Goal: Information Seeking & Learning: Learn about a topic

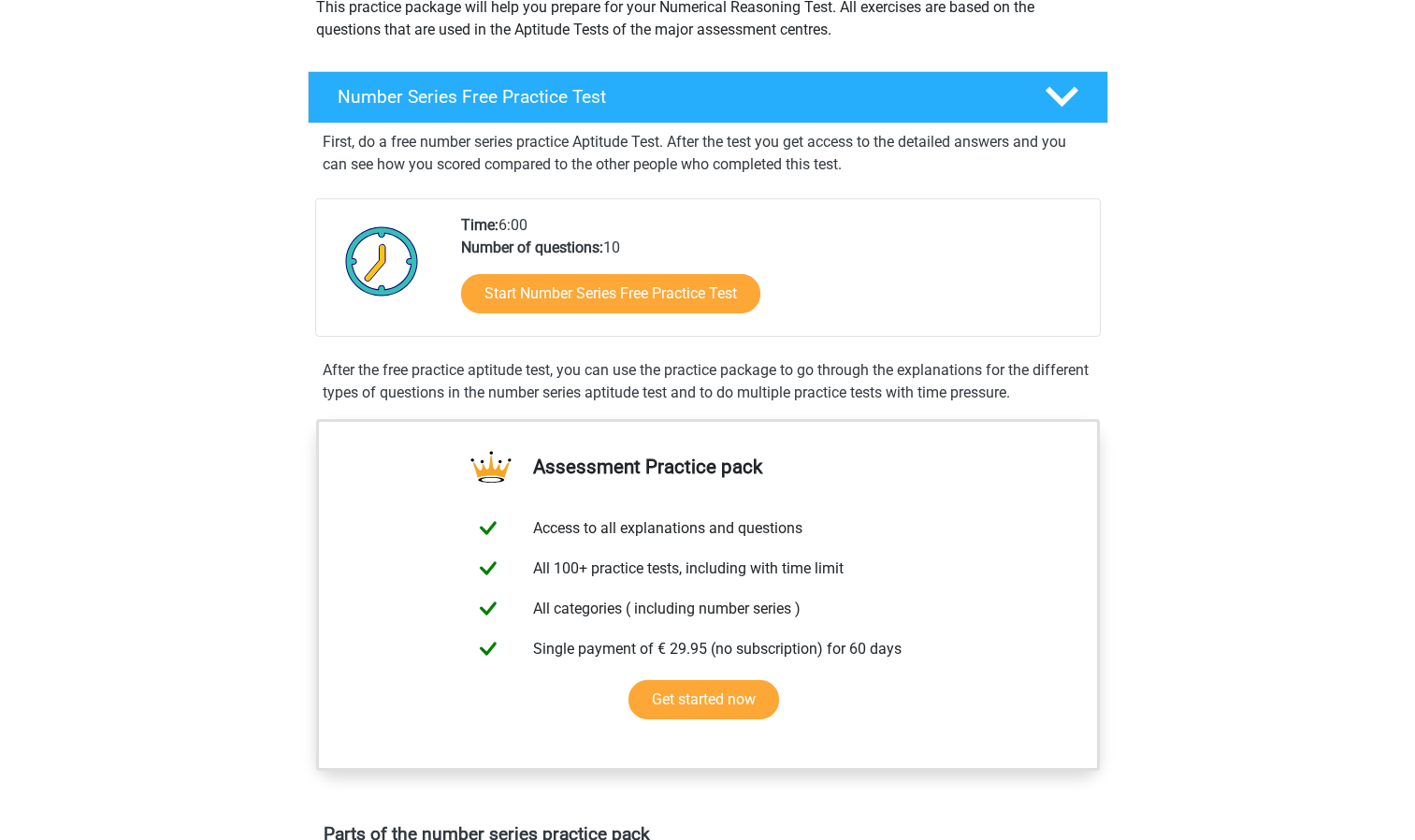
scroll to position [243, 0]
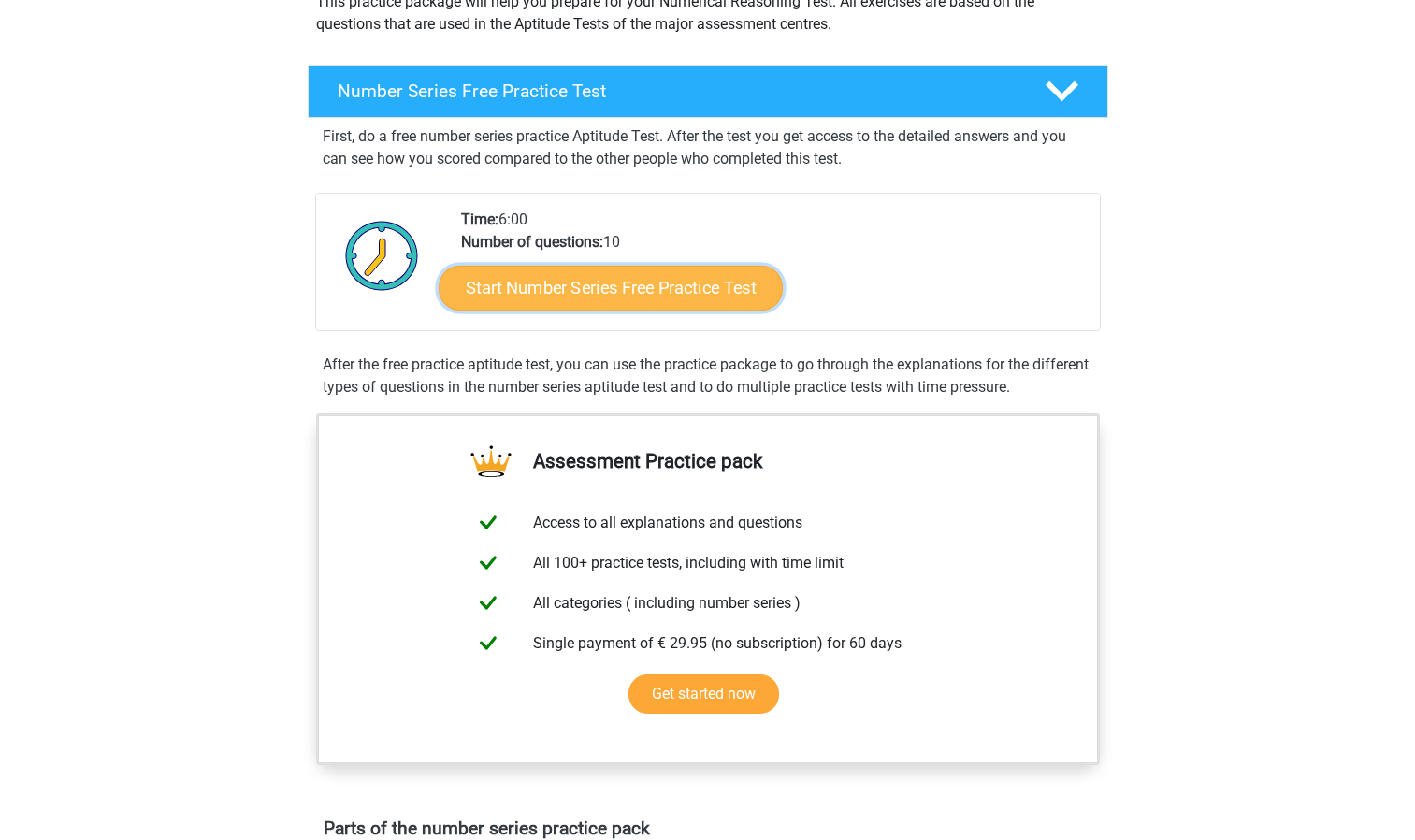
click at [741, 287] on link "Start Number Series Free Practice Test" at bounding box center [611, 286] width 344 height 45
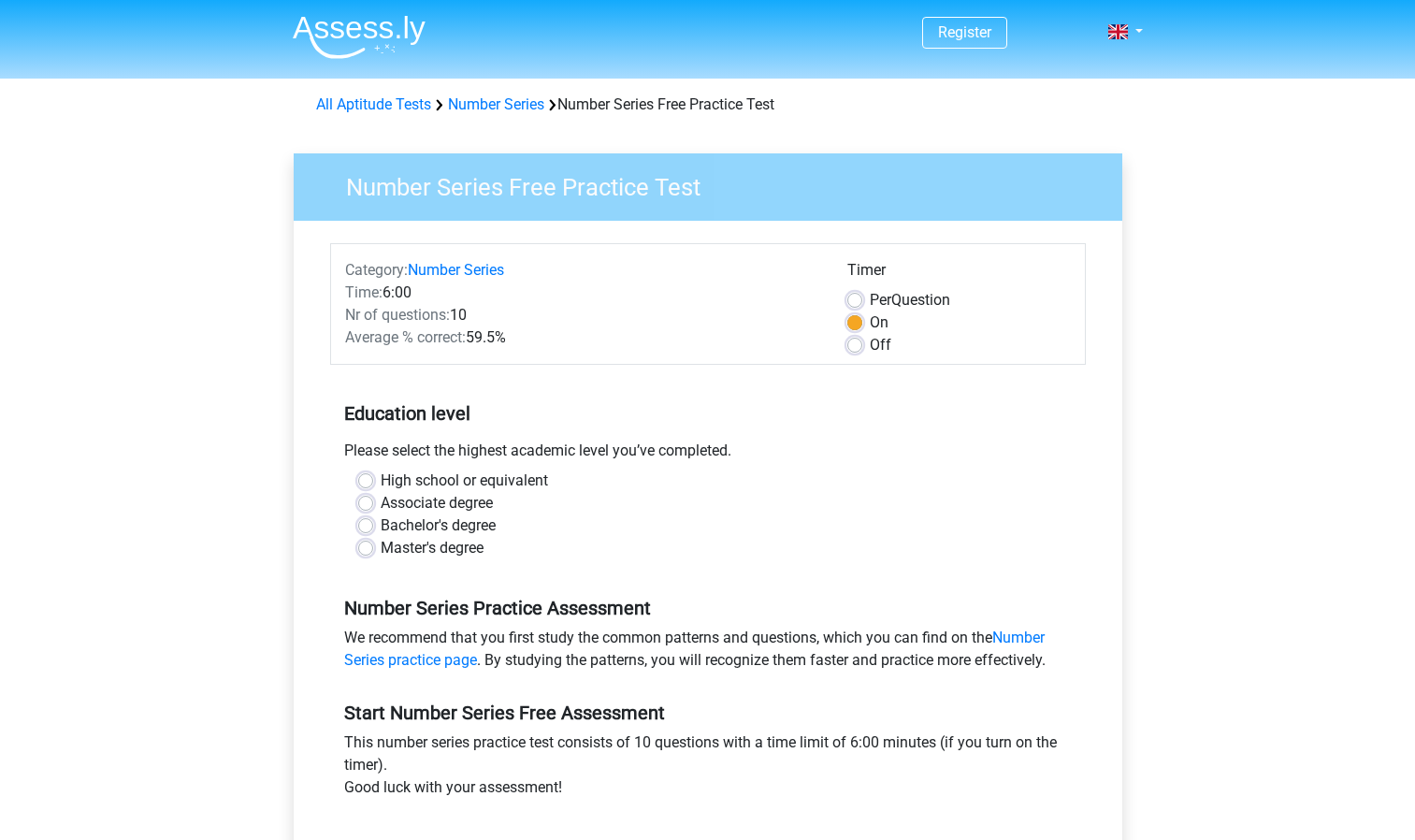
click at [374, 480] on div "High school or equivalent" at bounding box center [707, 480] width 699 height 22
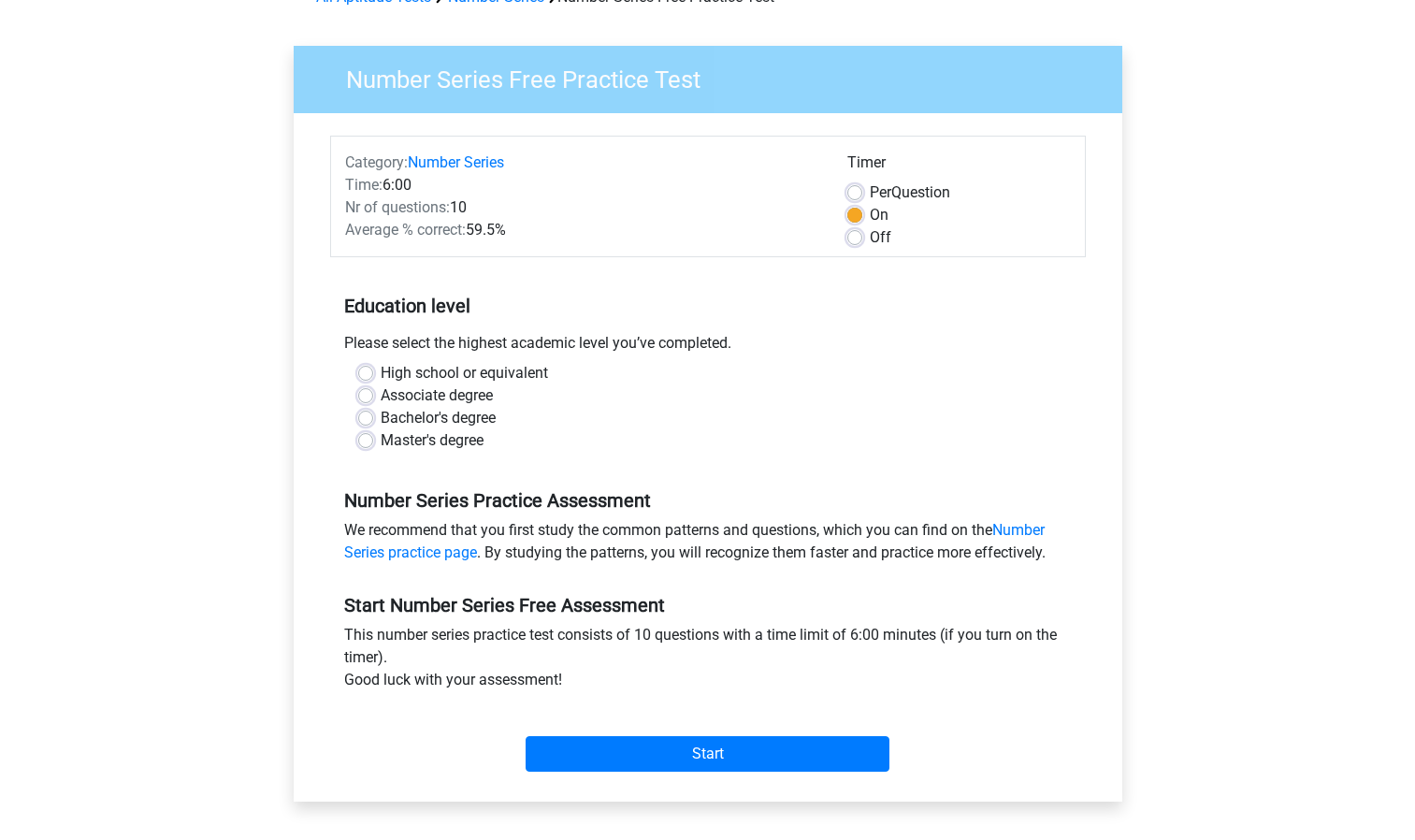
scroll to position [123, 0]
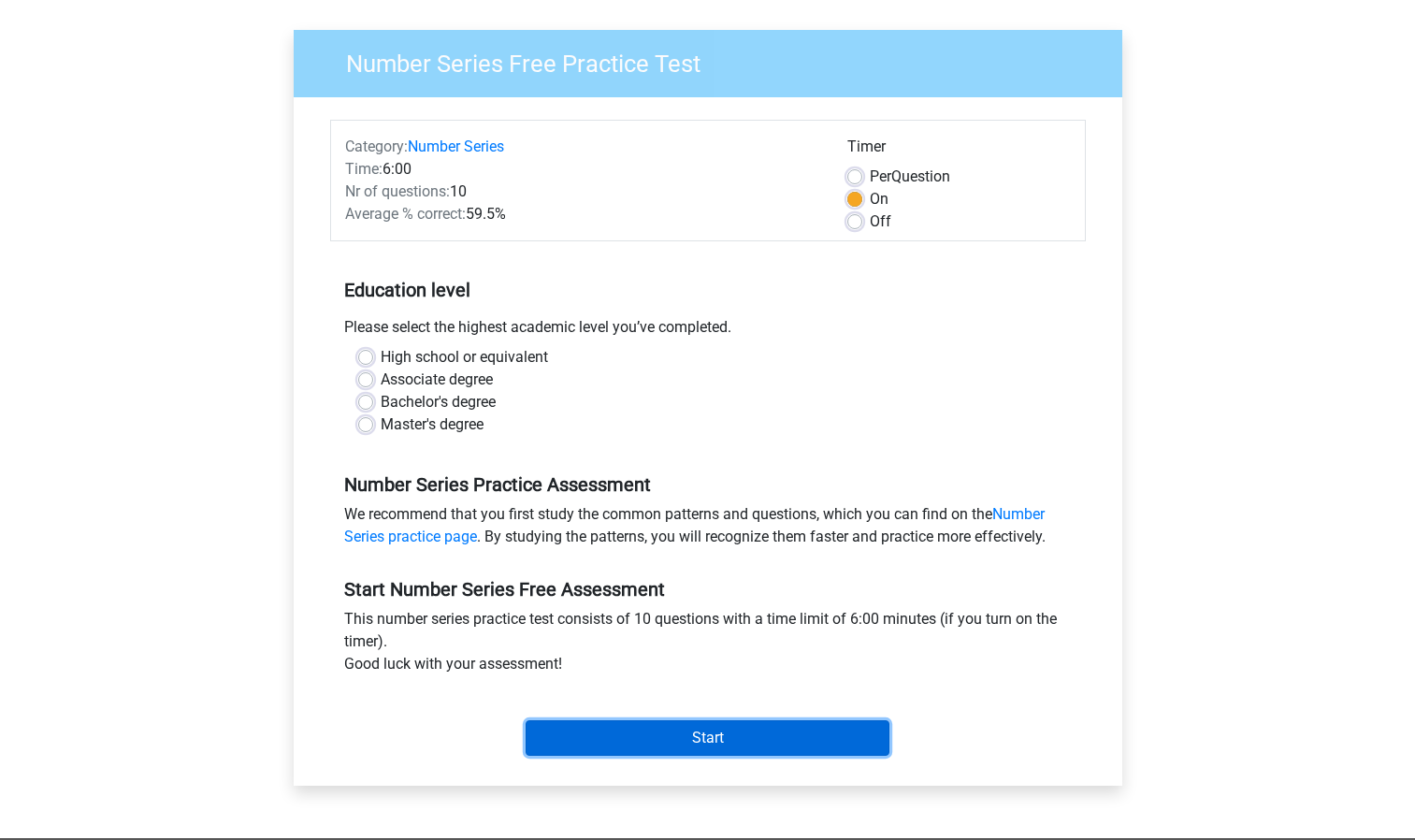
click at [721, 737] on input "Start" at bounding box center [707, 738] width 364 height 36
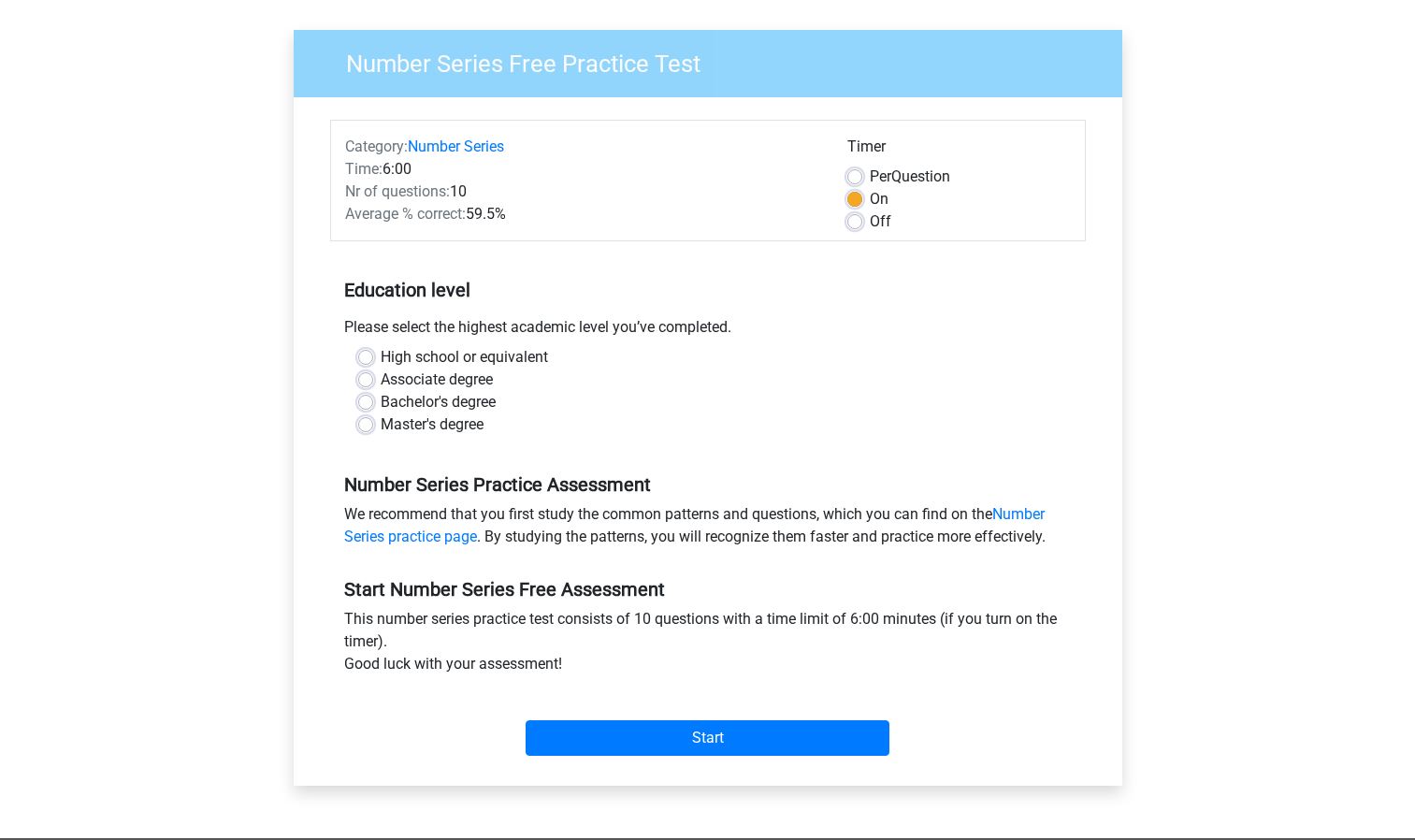
click at [576, 386] on div "Associate degree" at bounding box center [707, 379] width 699 height 22
click at [381, 403] on label "Bachelor's degree" at bounding box center [438, 401] width 115 height 22
click at [366, 403] on input "Bachelor's degree" at bounding box center [366, 399] width 15 height 18
radio input "true"
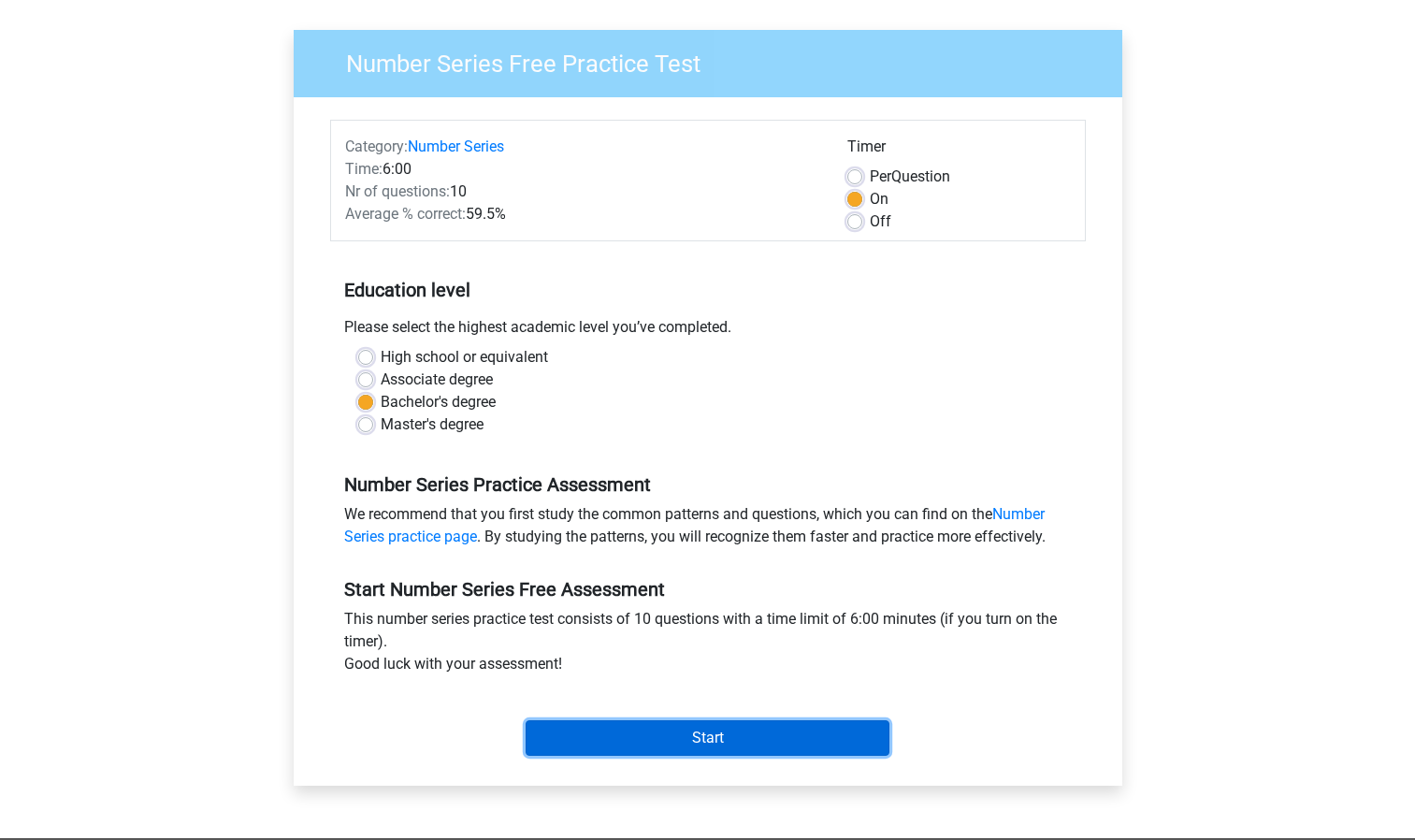
click at [697, 737] on input "Start" at bounding box center [707, 738] width 364 height 36
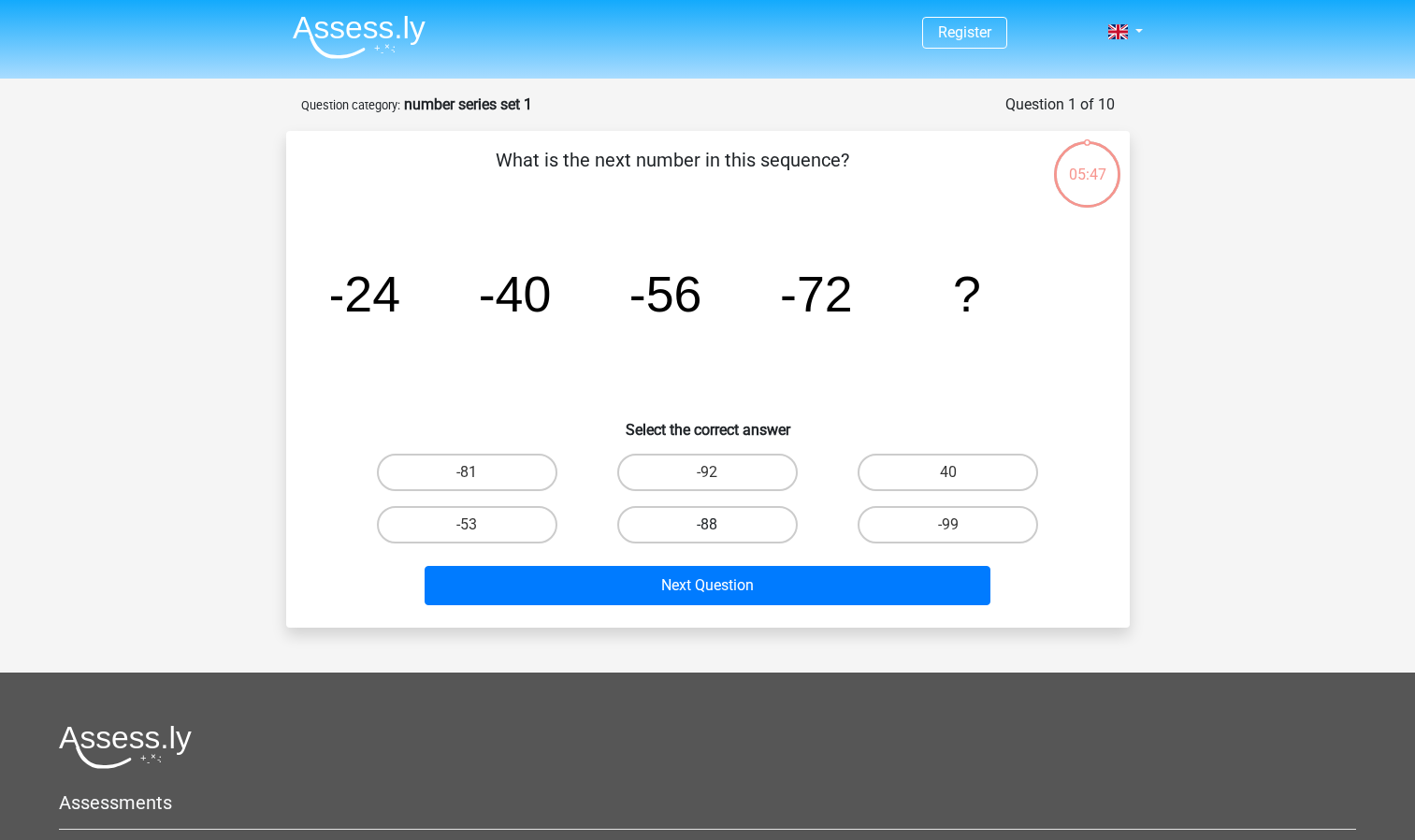
click at [735, 532] on label "-88" at bounding box center [707, 525] width 180 height 38
click at [720, 532] on input "-88" at bounding box center [713, 530] width 13 height 13
radio input "true"
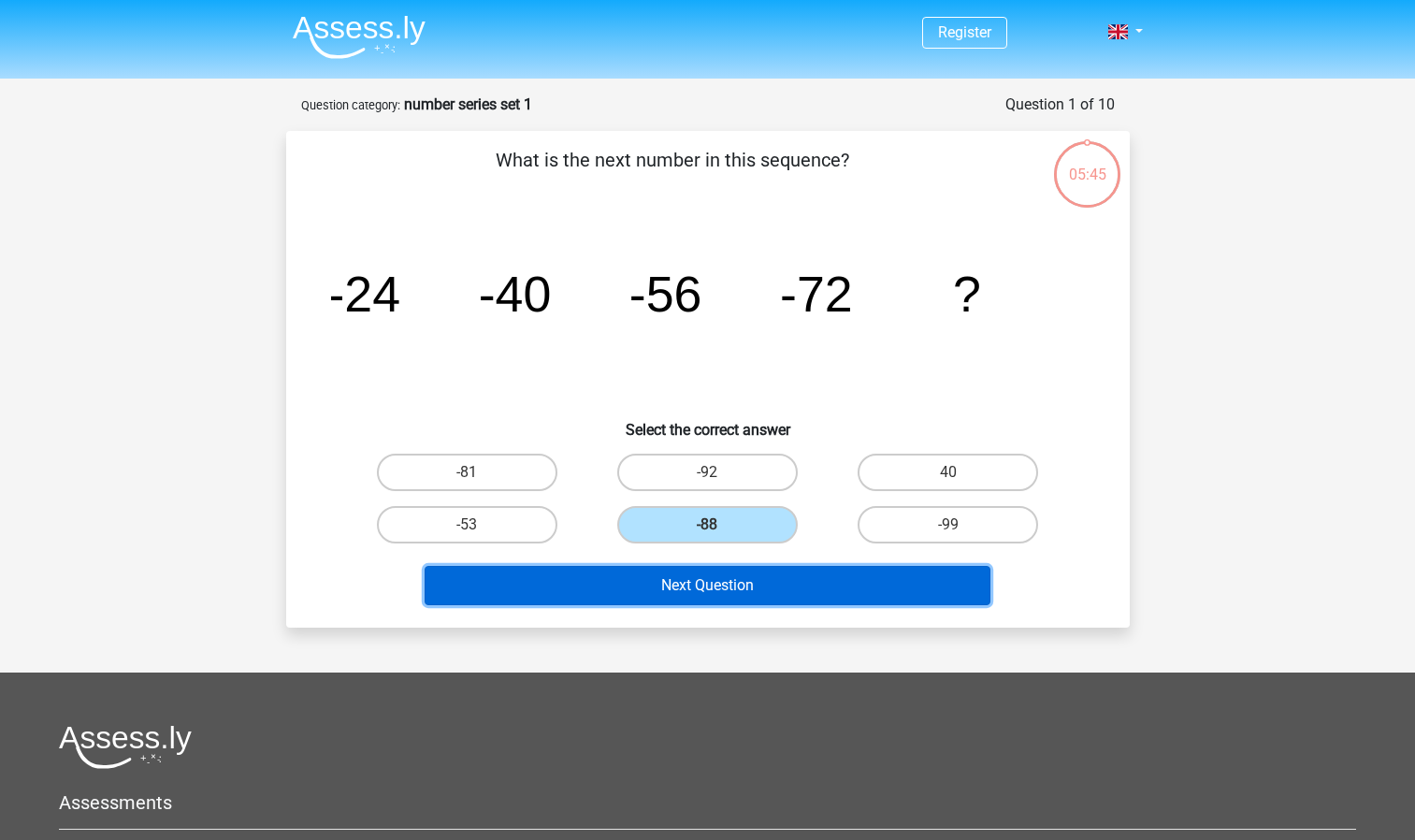
click at [744, 574] on button "Next Question" at bounding box center [707, 585] width 566 height 40
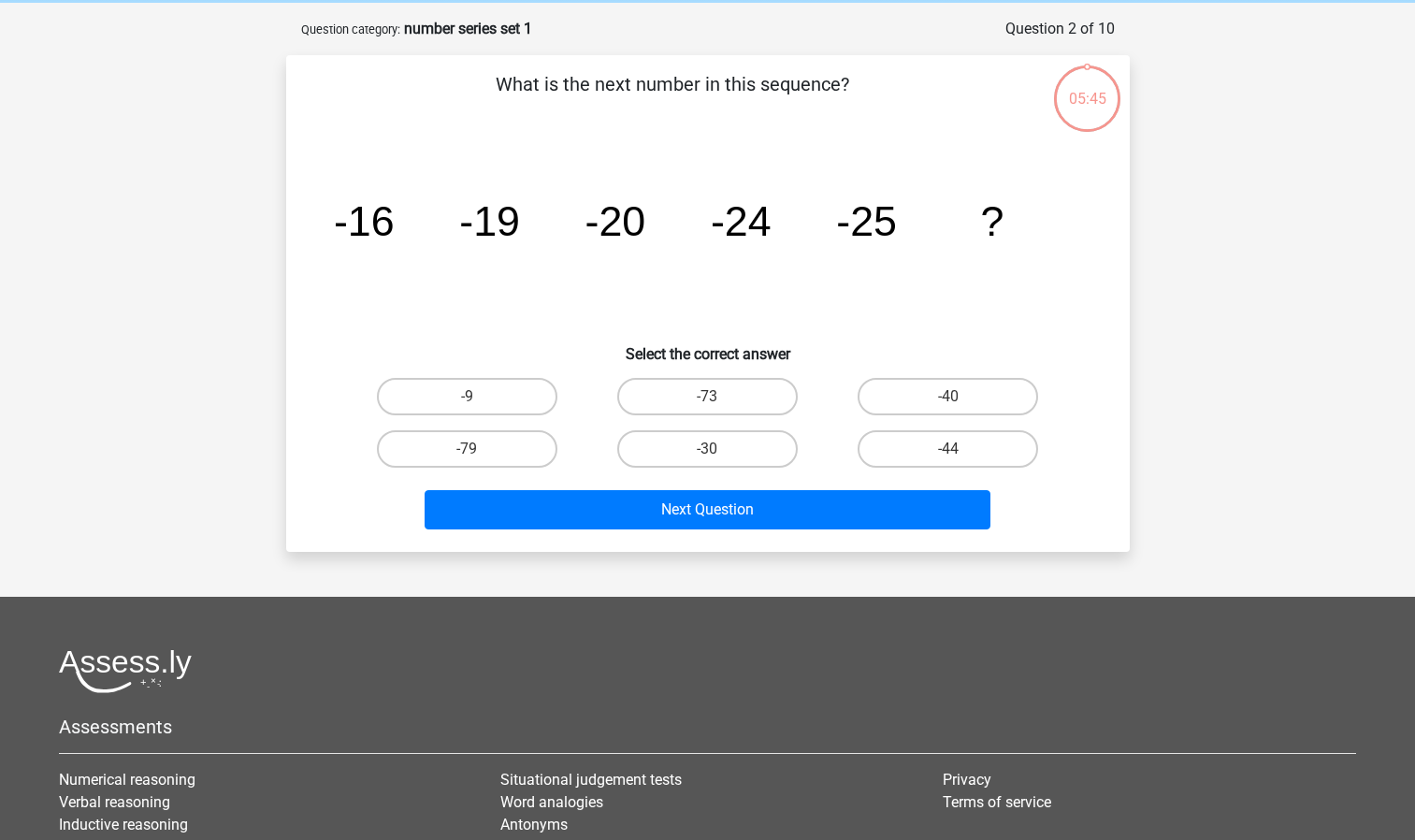
click at [744, 574] on div "Register Nederlands English" at bounding box center [707, 506] width 1415 height 1166
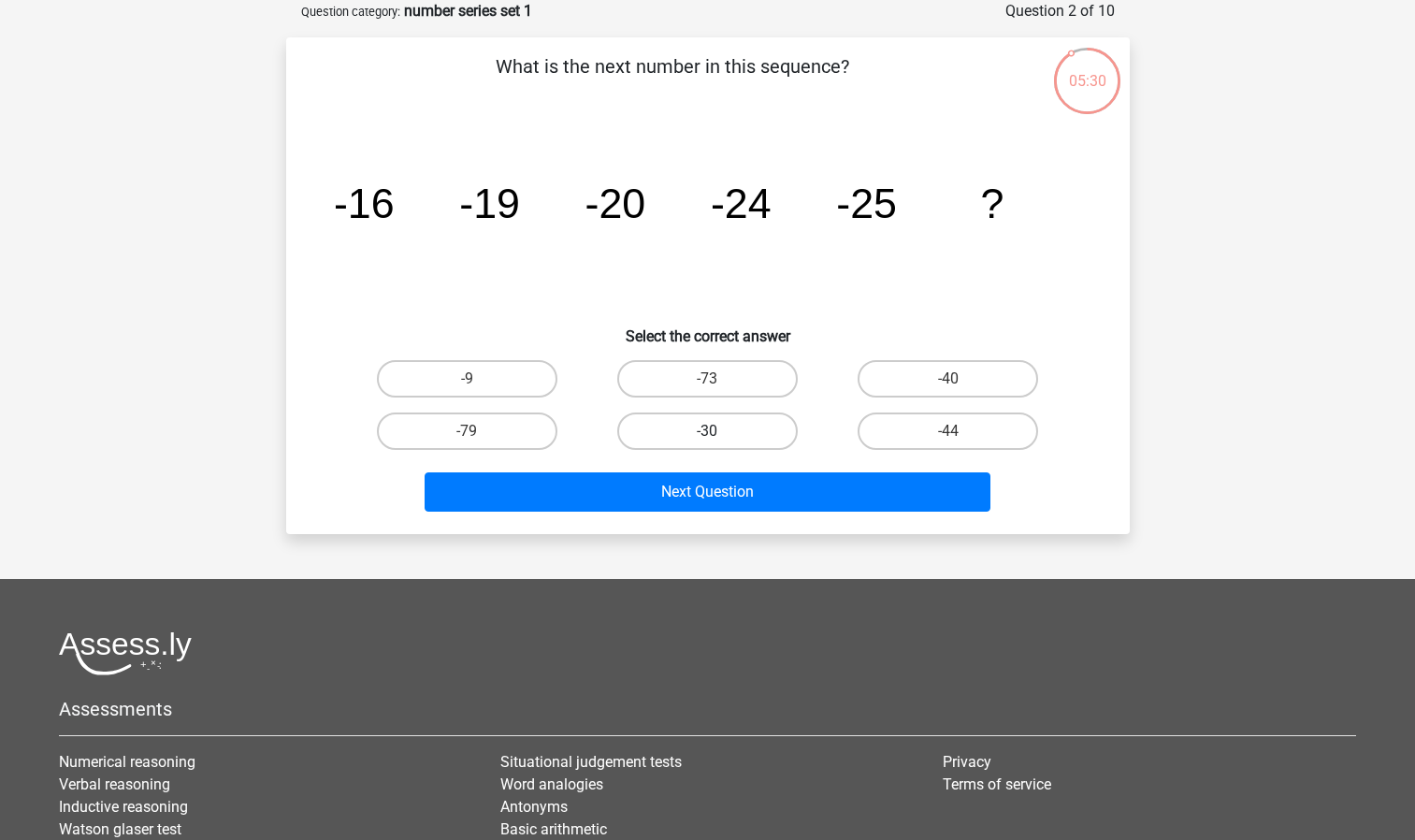
click at [724, 437] on label "-30" at bounding box center [707, 431] width 180 height 38
click at [720, 437] on input "-30" at bounding box center [713, 437] width 13 height 13
radio input "true"
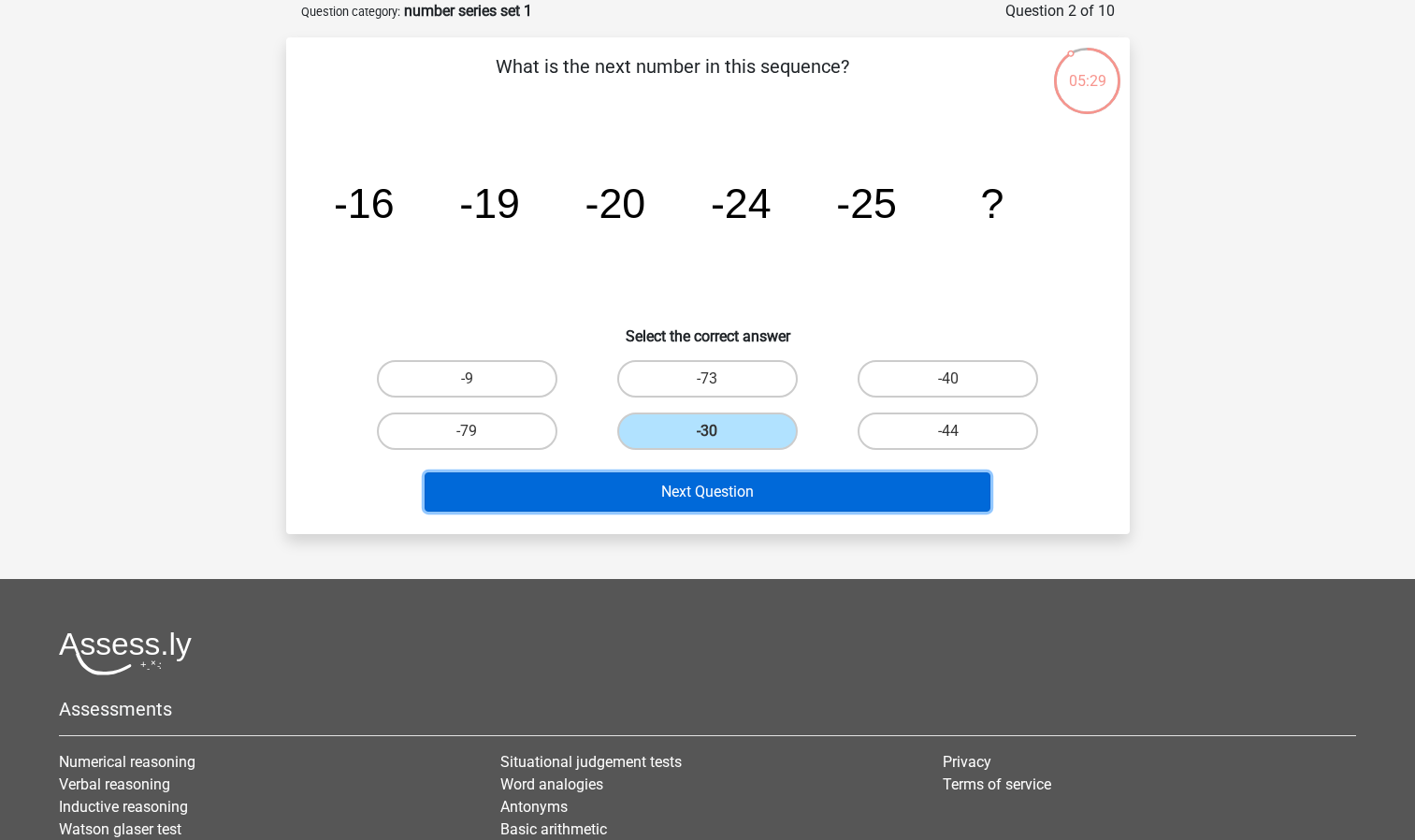
click at [729, 496] on button "Next Question" at bounding box center [707, 492] width 566 height 40
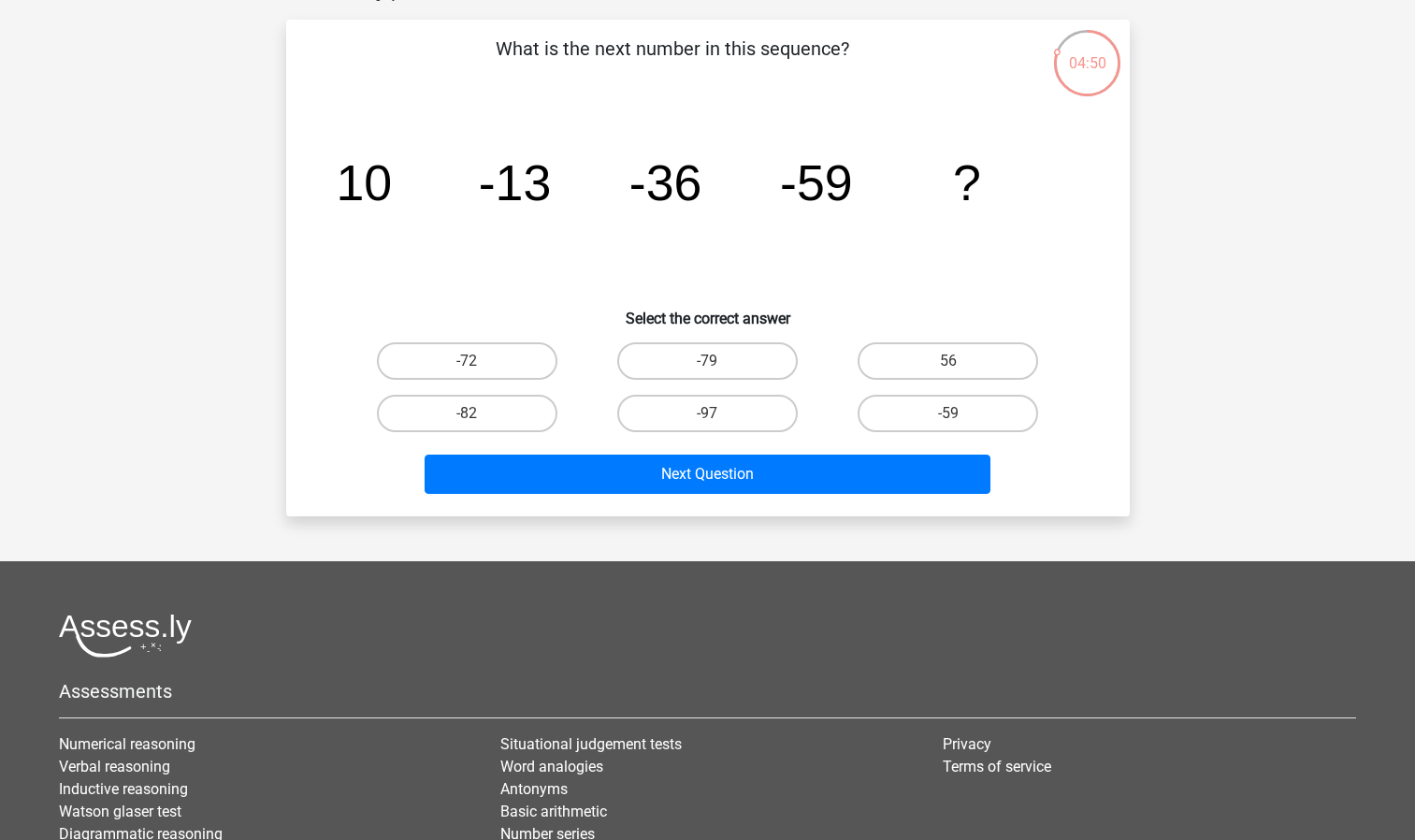
scroll to position [123, 0]
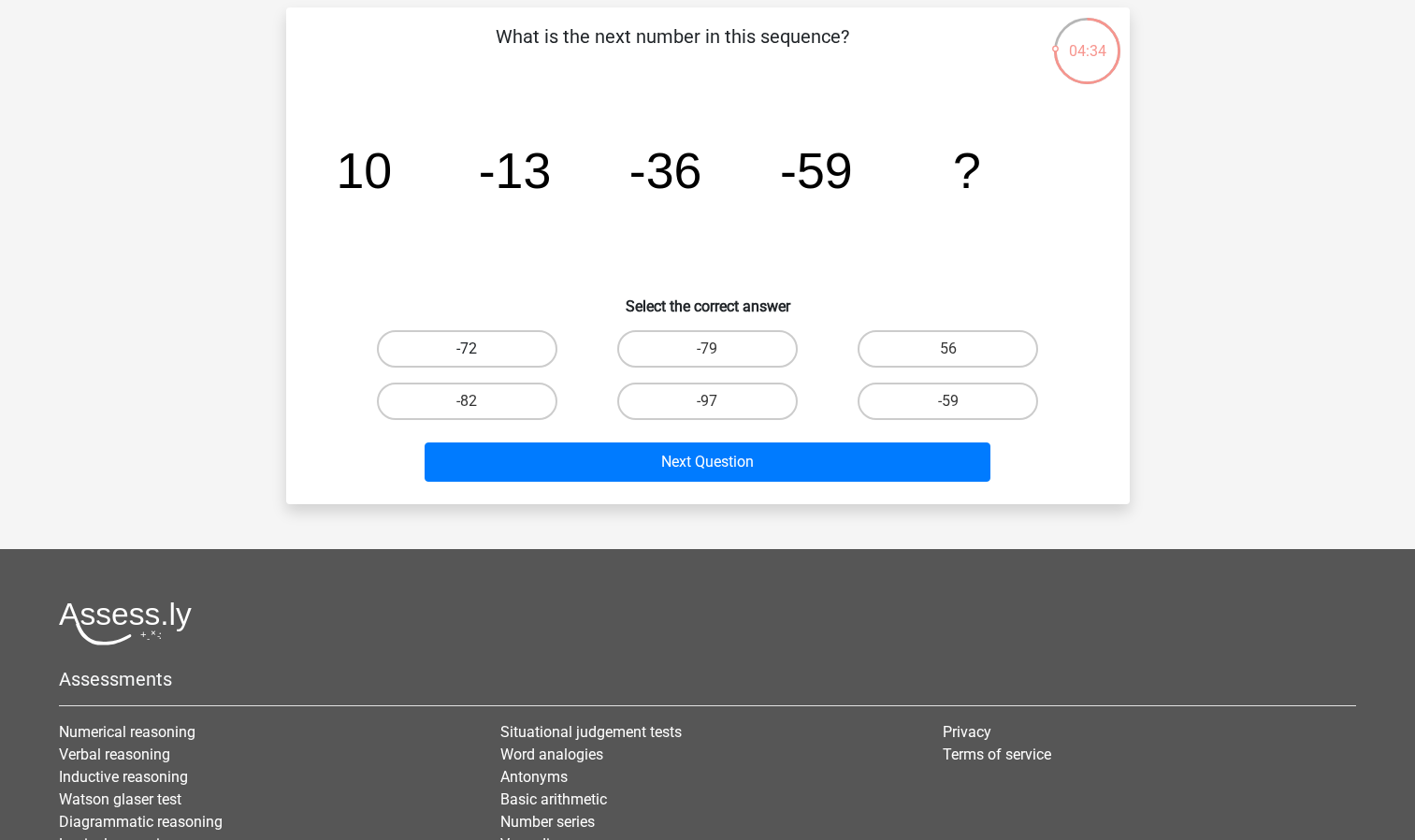
click at [526, 352] on label "-72" at bounding box center [467, 348] width 180 height 38
click at [479, 352] on input "-72" at bounding box center [473, 355] width 13 height 13
radio input "true"
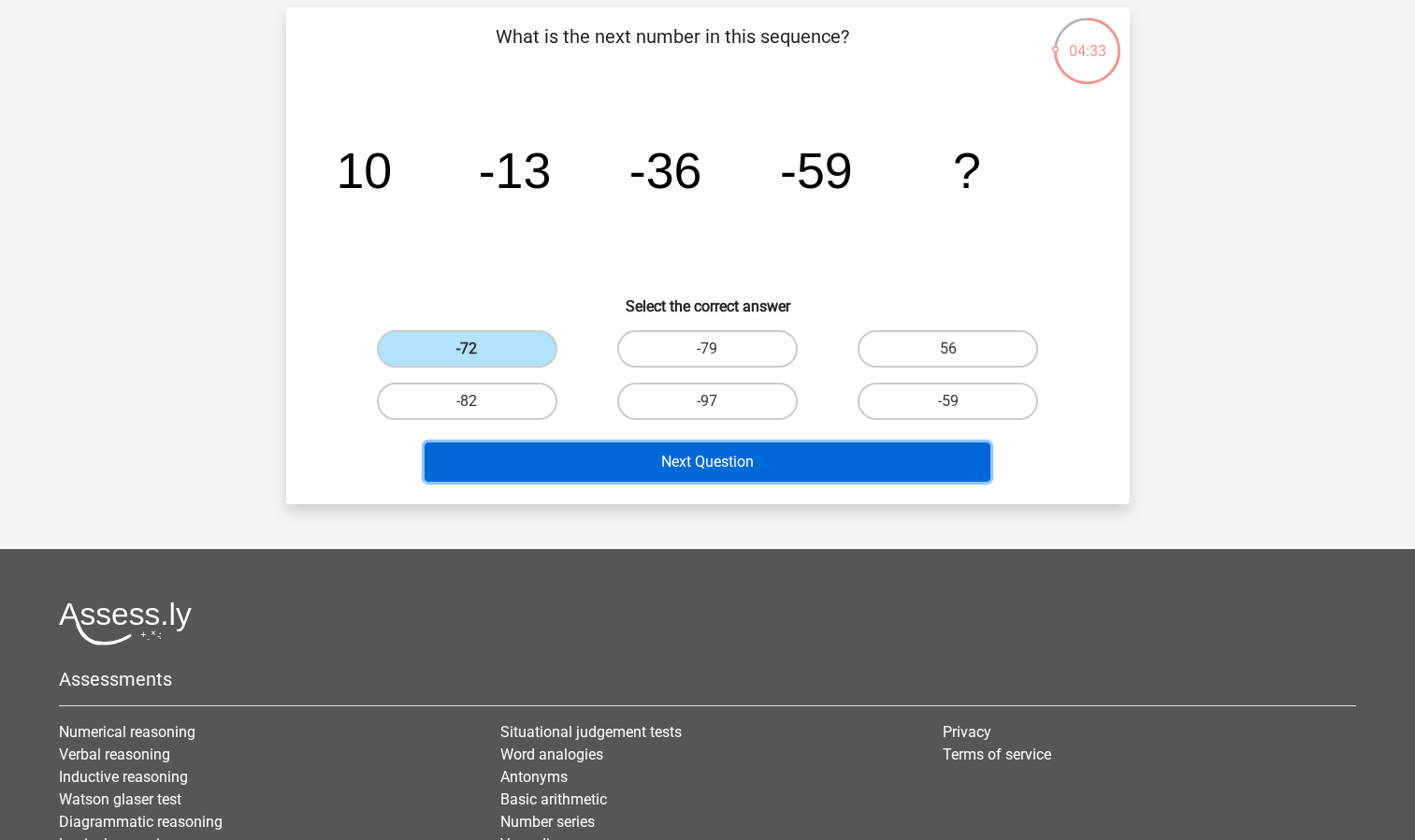
click at [713, 455] on button "Next Question" at bounding box center [707, 462] width 566 height 40
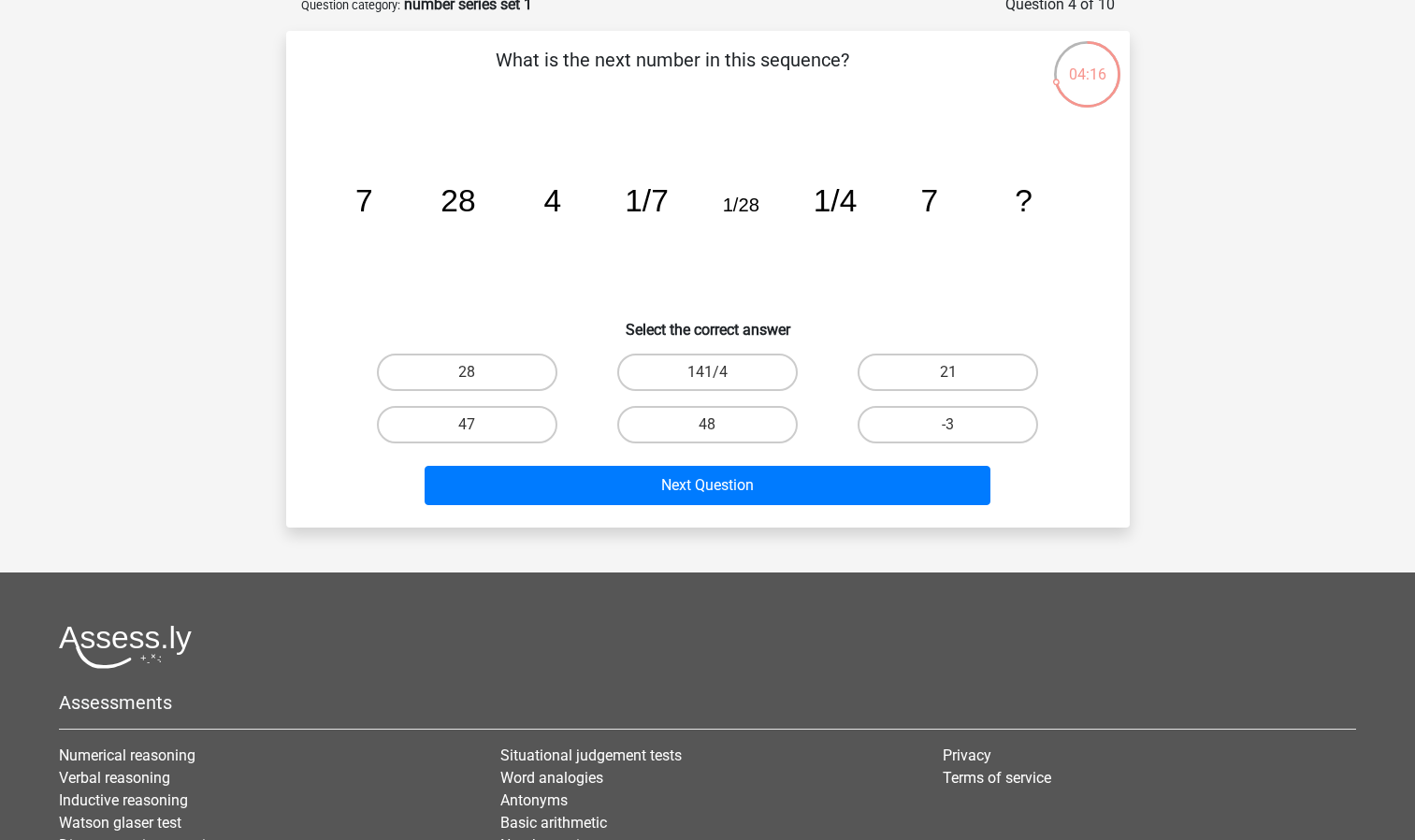
scroll to position [102, 0]
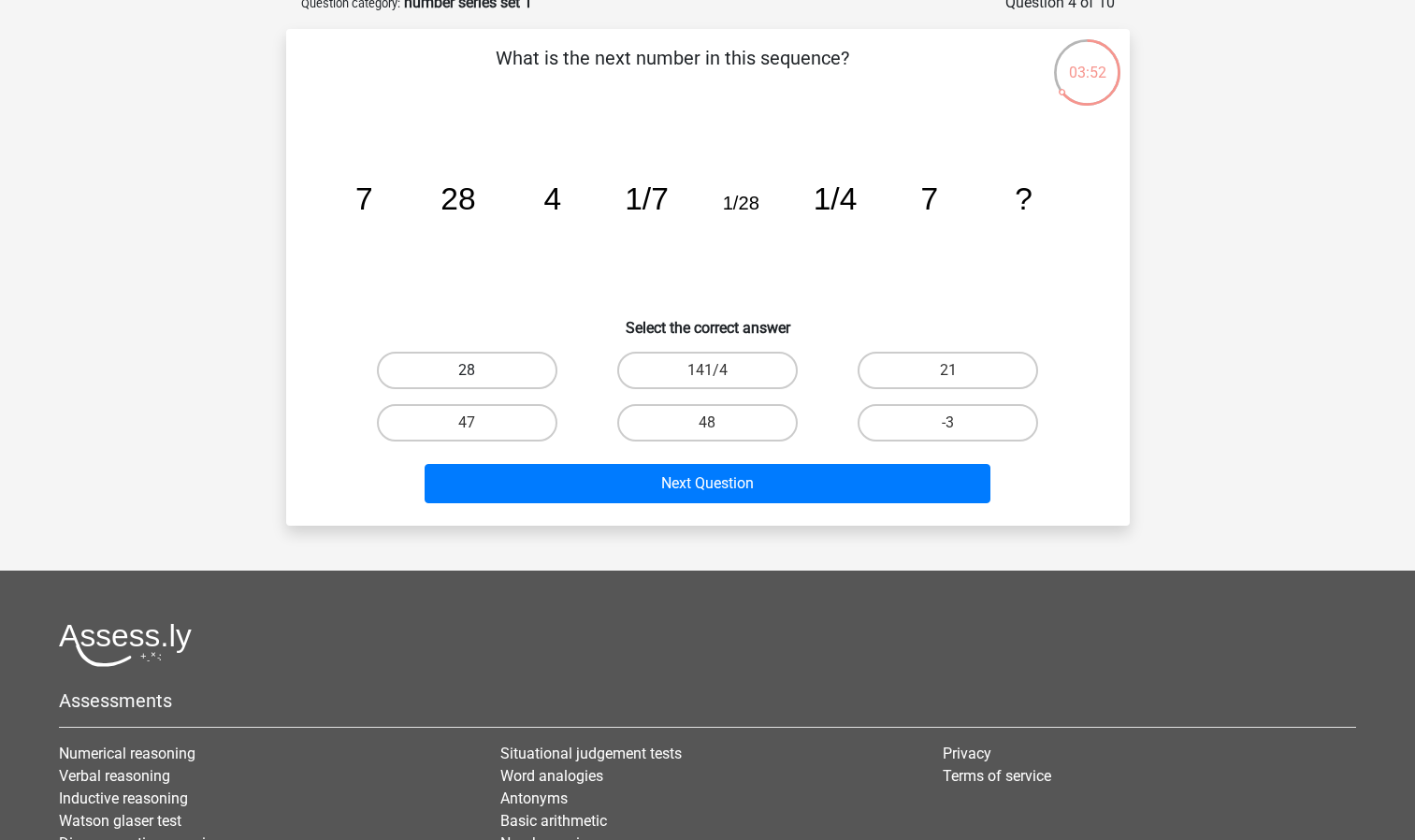
click at [510, 357] on label "28" at bounding box center [467, 370] width 180 height 38
click at [479, 370] on input "28" at bounding box center [473, 376] width 13 height 13
radio input "true"
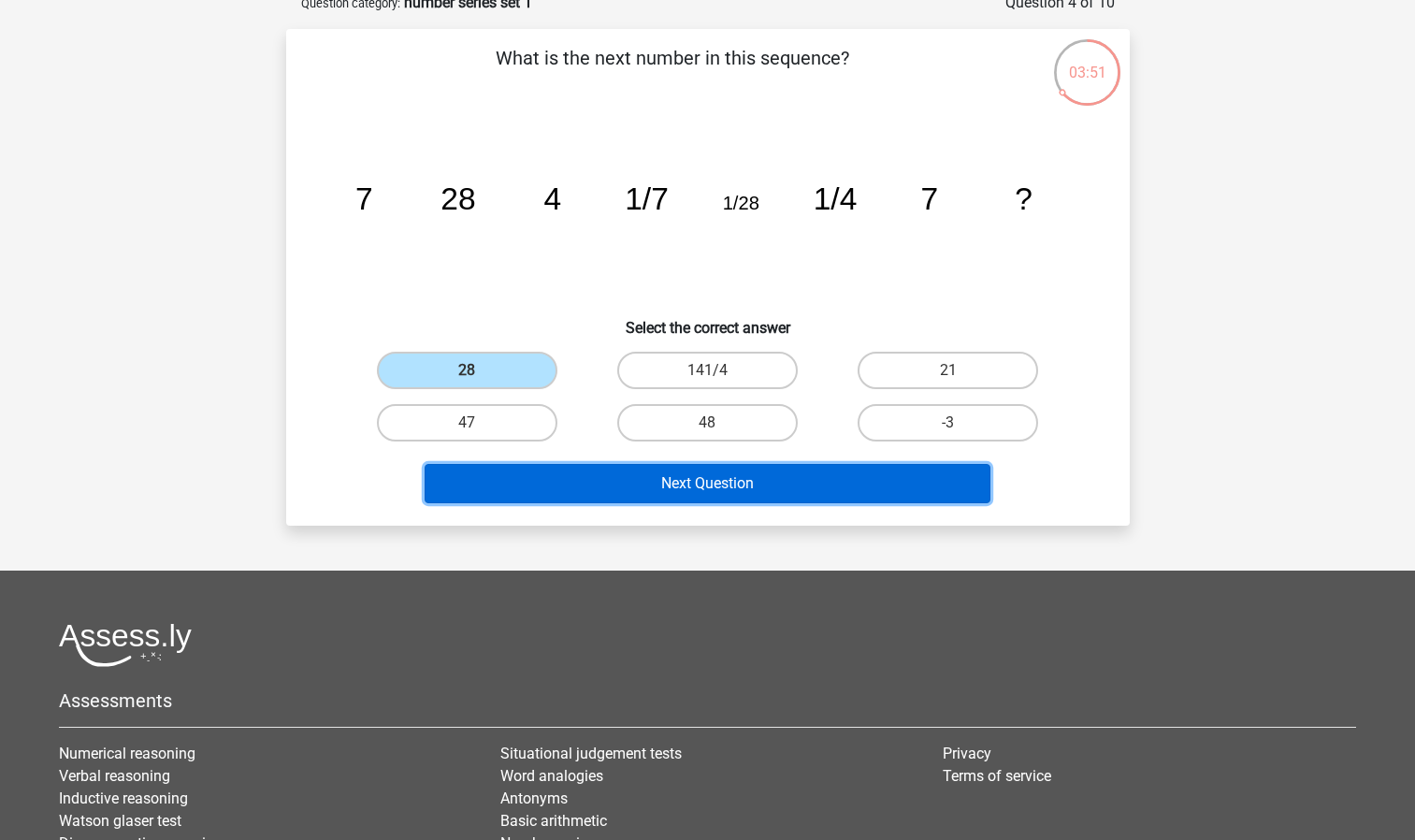
click at [739, 483] on button "Next Question" at bounding box center [707, 483] width 566 height 40
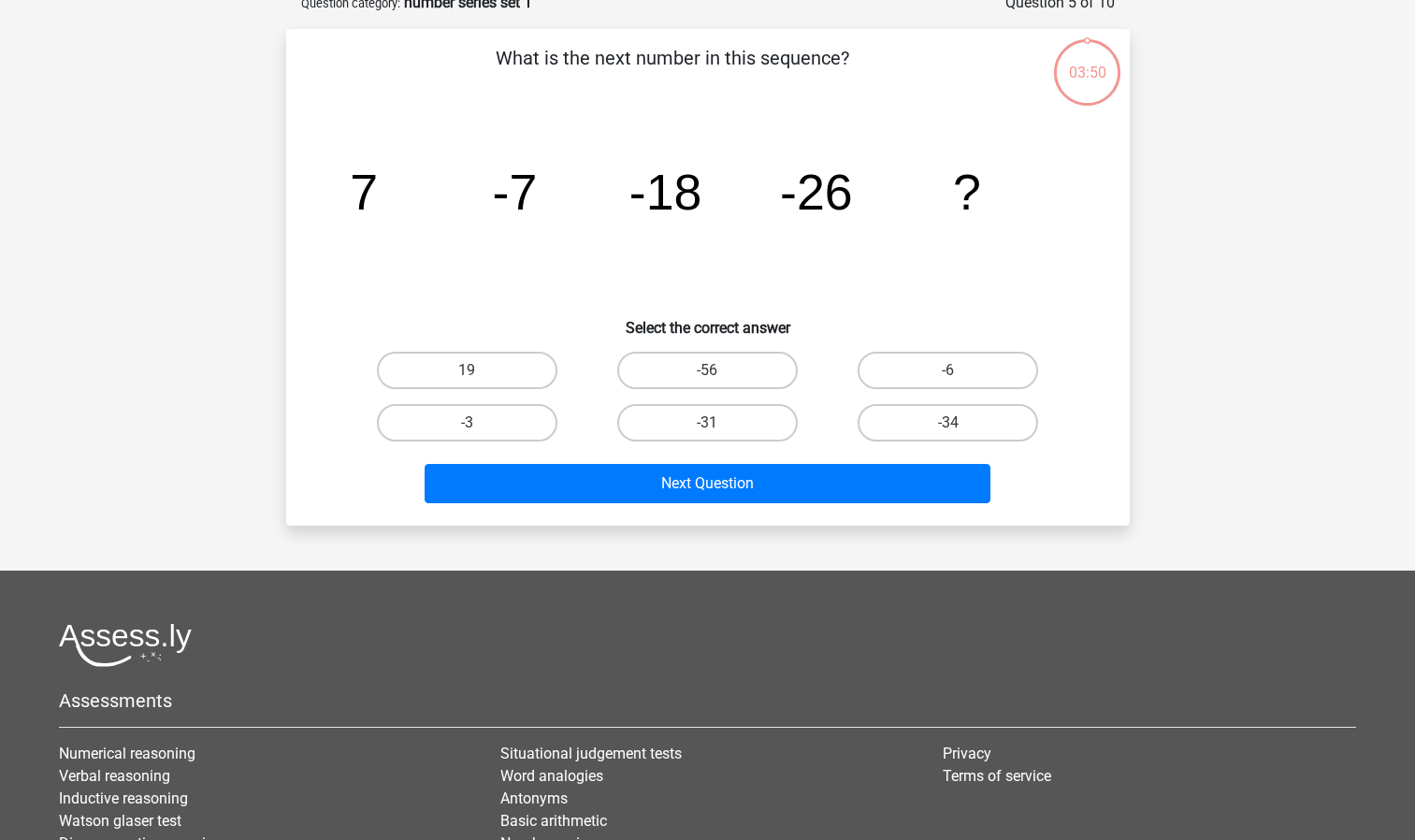
scroll to position [94, 0]
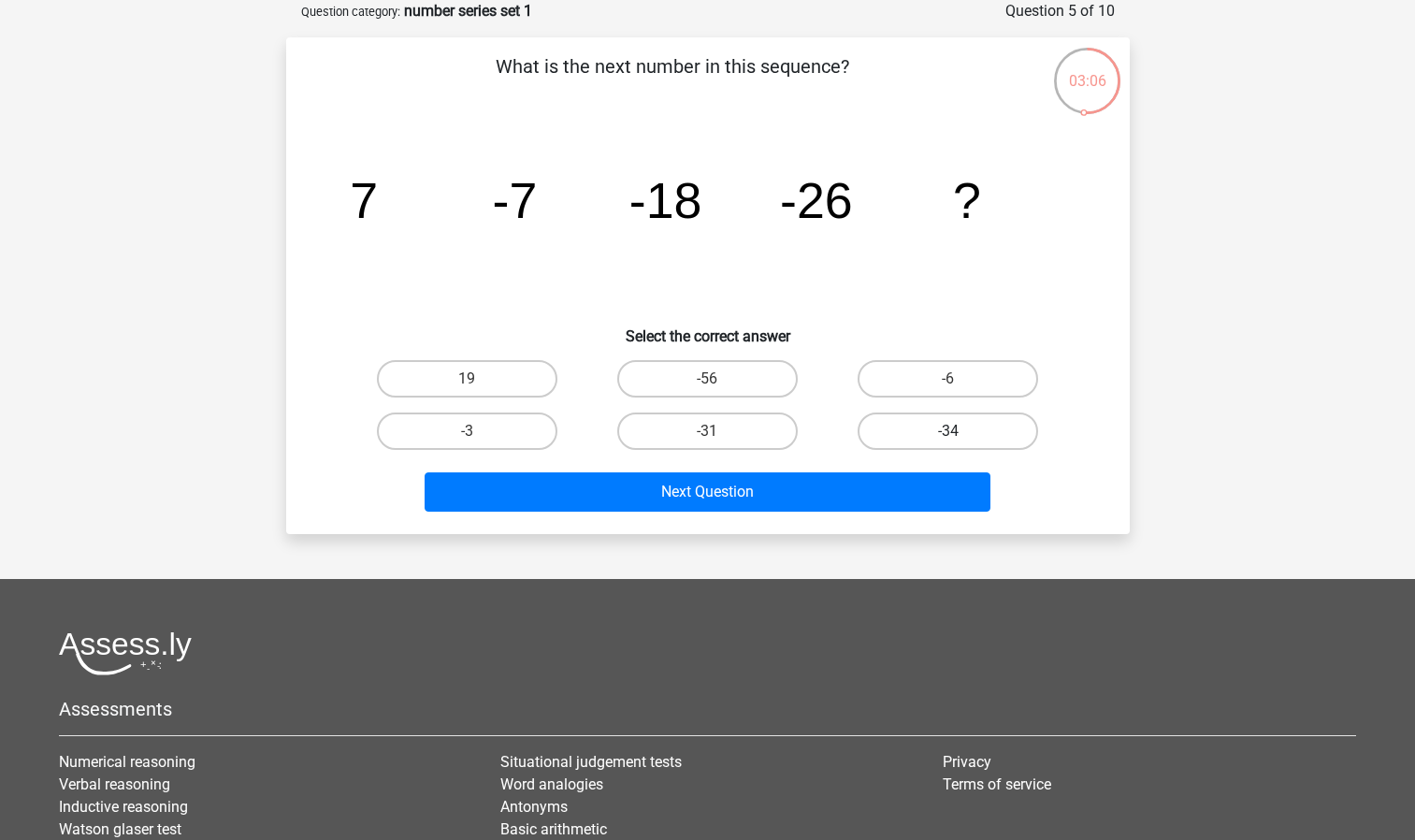
click at [928, 435] on label "-34" at bounding box center [947, 431] width 180 height 38
click at [948, 435] on input "-34" at bounding box center [954, 437] width 13 height 13
radio input "true"
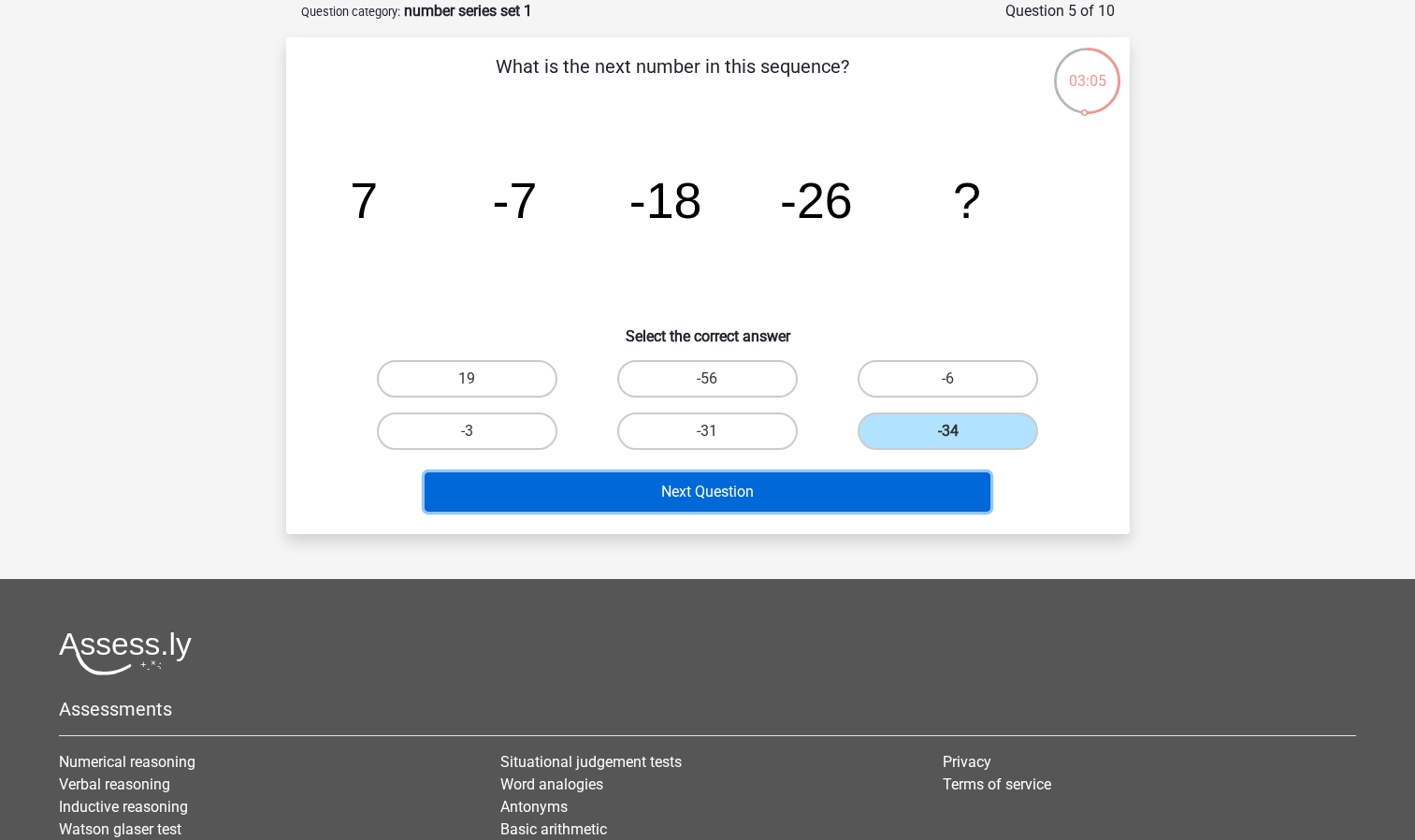
click at [893, 489] on button "Next Question" at bounding box center [707, 492] width 566 height 40
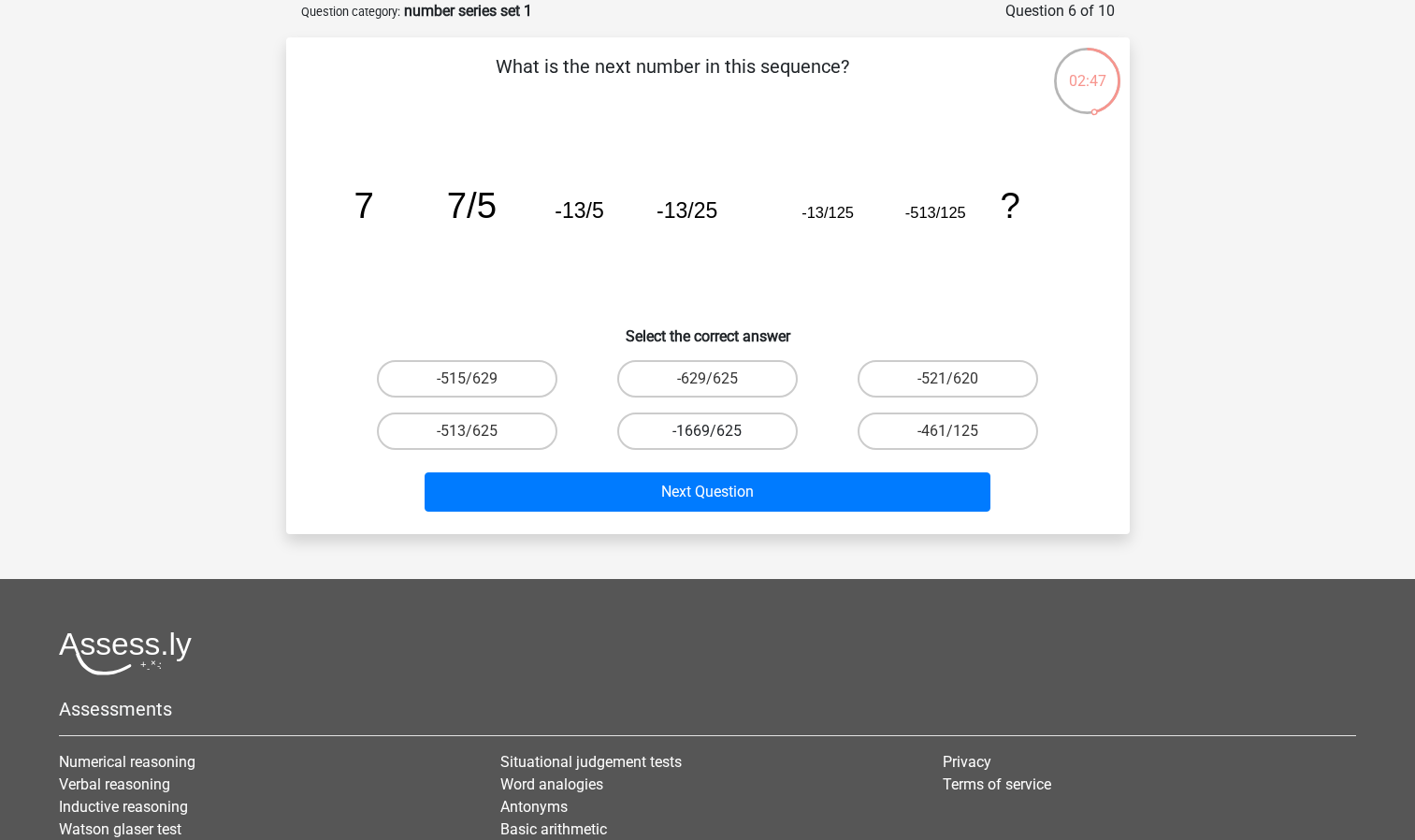
click at [756, 424] on label "-1669/625" at bounding box center [707, 431] width 180 height 38
click at [720, 431] on input "-1669/625" at bounding box center [713, 437] width 13 height 13
radio input "true"
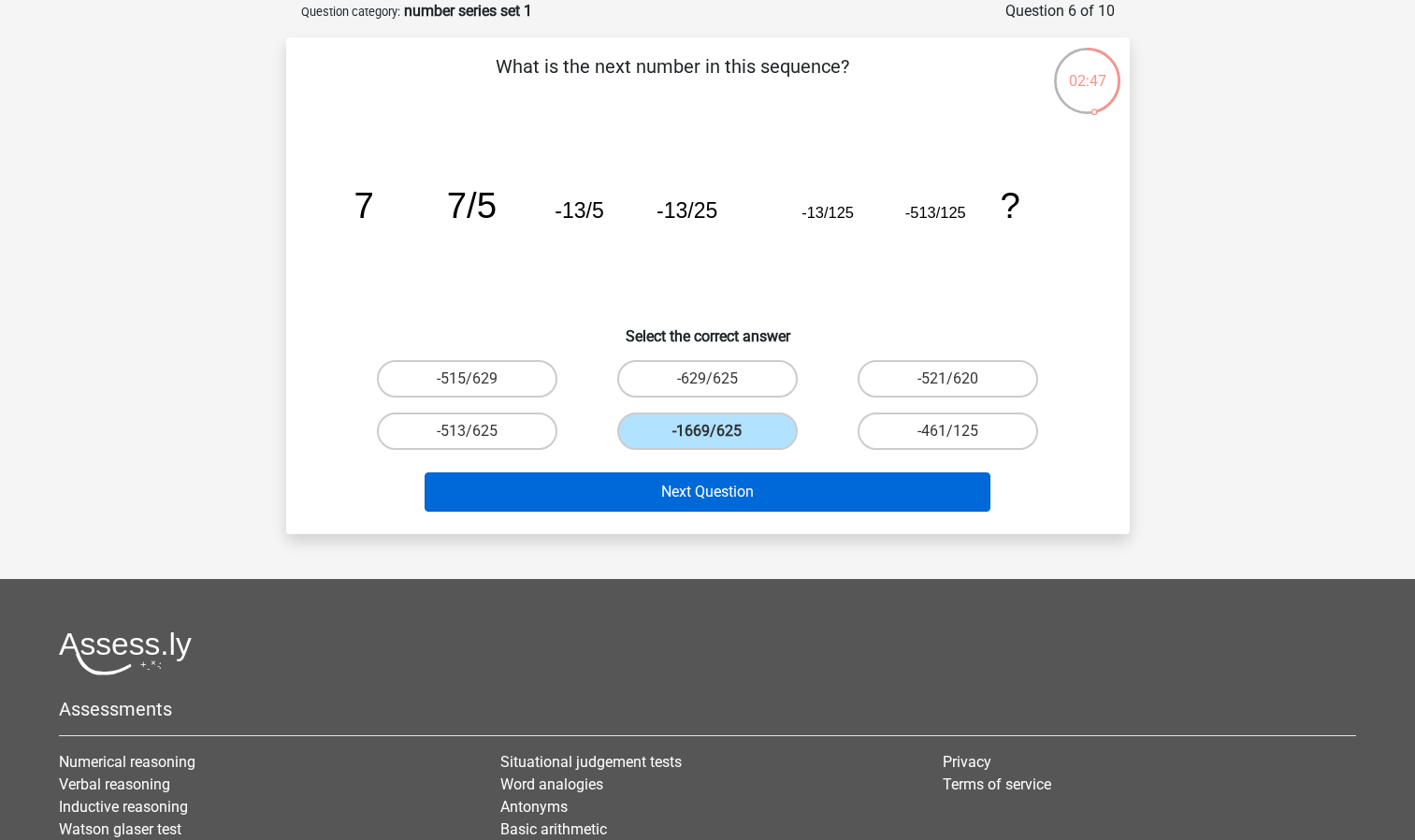
drag, startPoint x: 756, startPoint y: 424, endPoint x: 794, endPoint y: 472, distance: 61.2
click at [756, 424] on label "-1669/625" at bounding box center [707, 431] width 180 height 38
click at [720, 431] on input "-1669/625" at bounding box center [713, 437] width 13 height 13
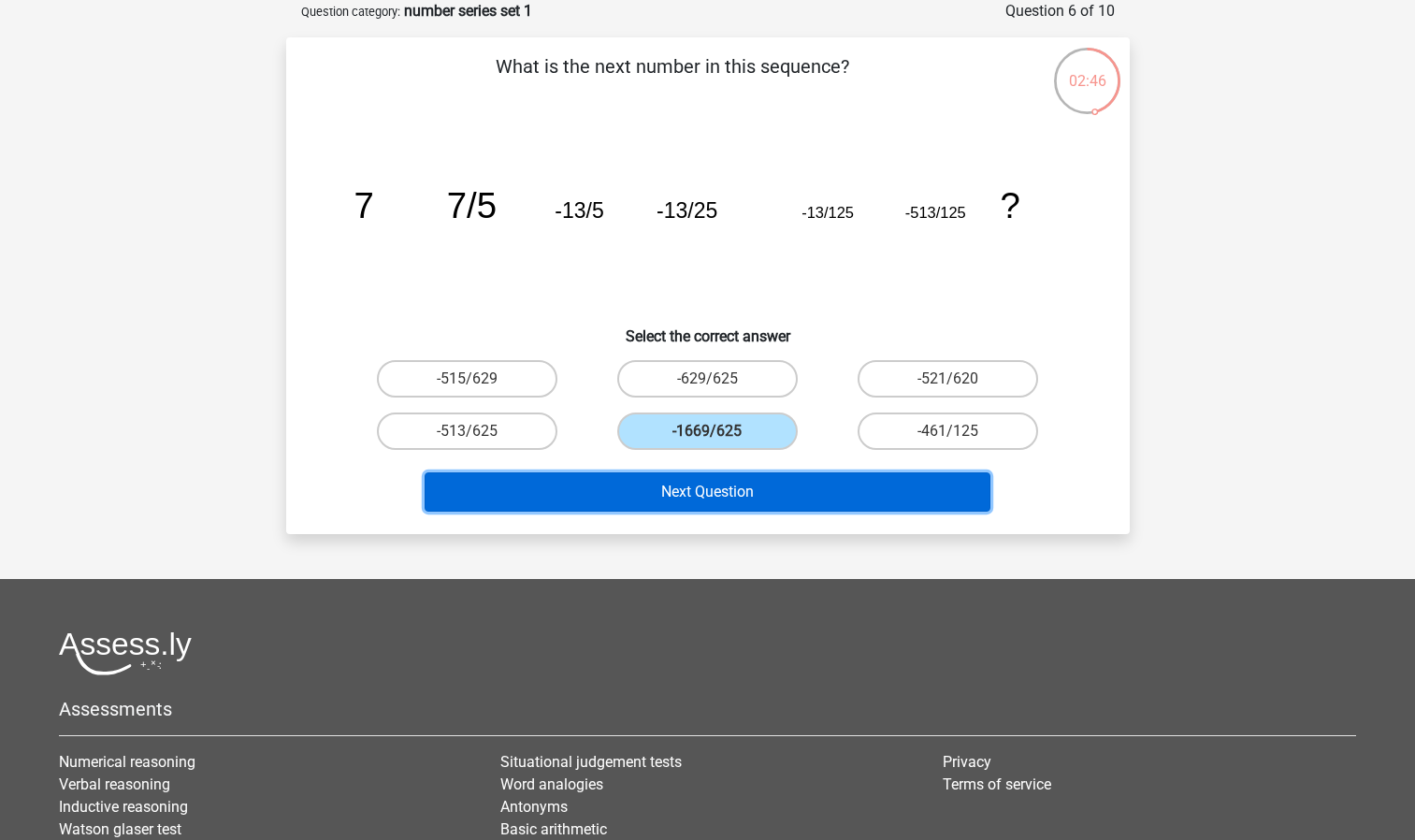
click at [800, 478] on button "Next Question" at bounding box center [707, 492] width 566 height 40
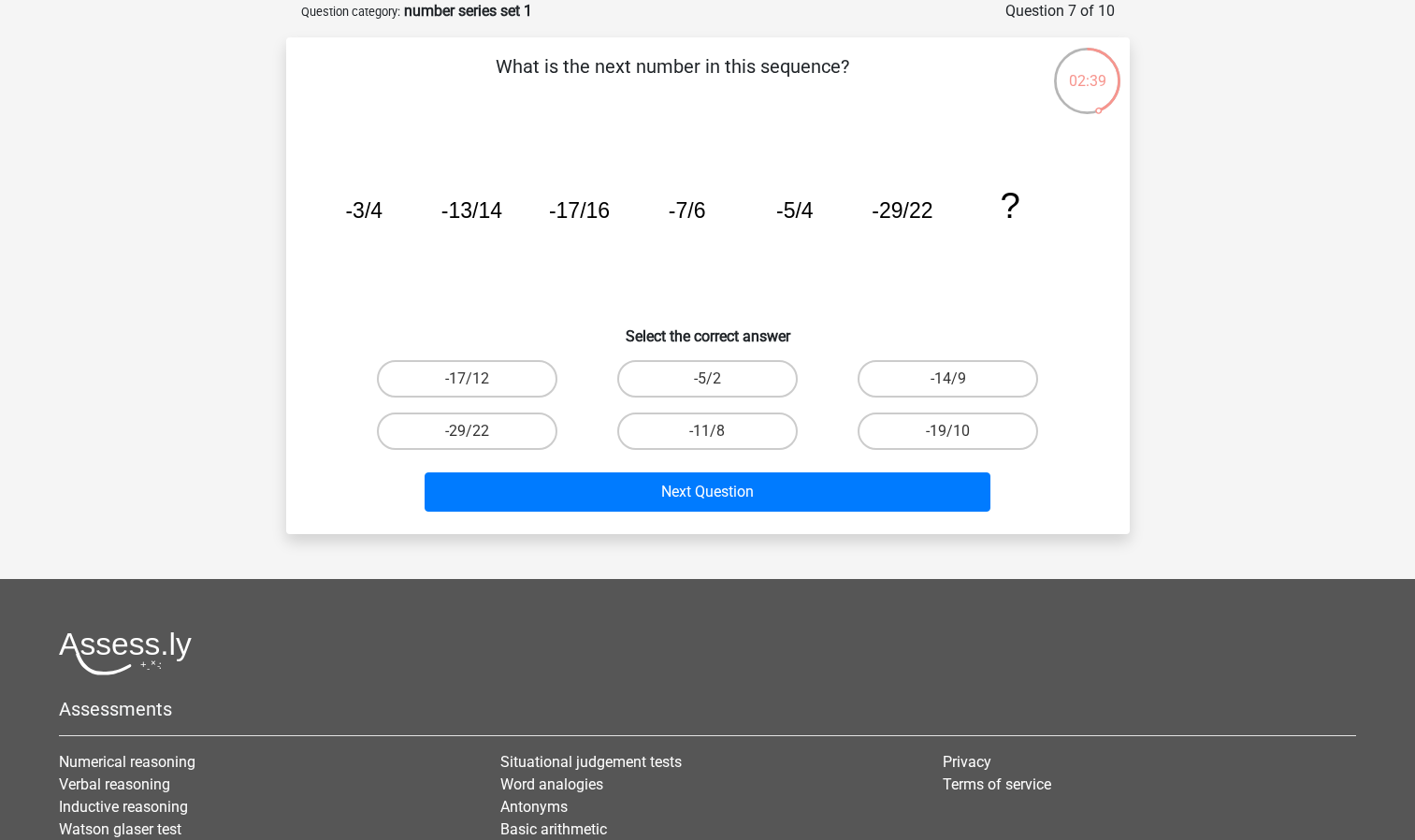
click at [1011, 204] on tspan "?" at bounding box center [1010, 205] width 19 height 41
click at [893, 380] on label "-14/9" at bounding box center [947, 378] width 180 height 38
click at [948, 380] on input "-14/9" at bounding box center [954, 385] width 13 height 13
radio input "true"
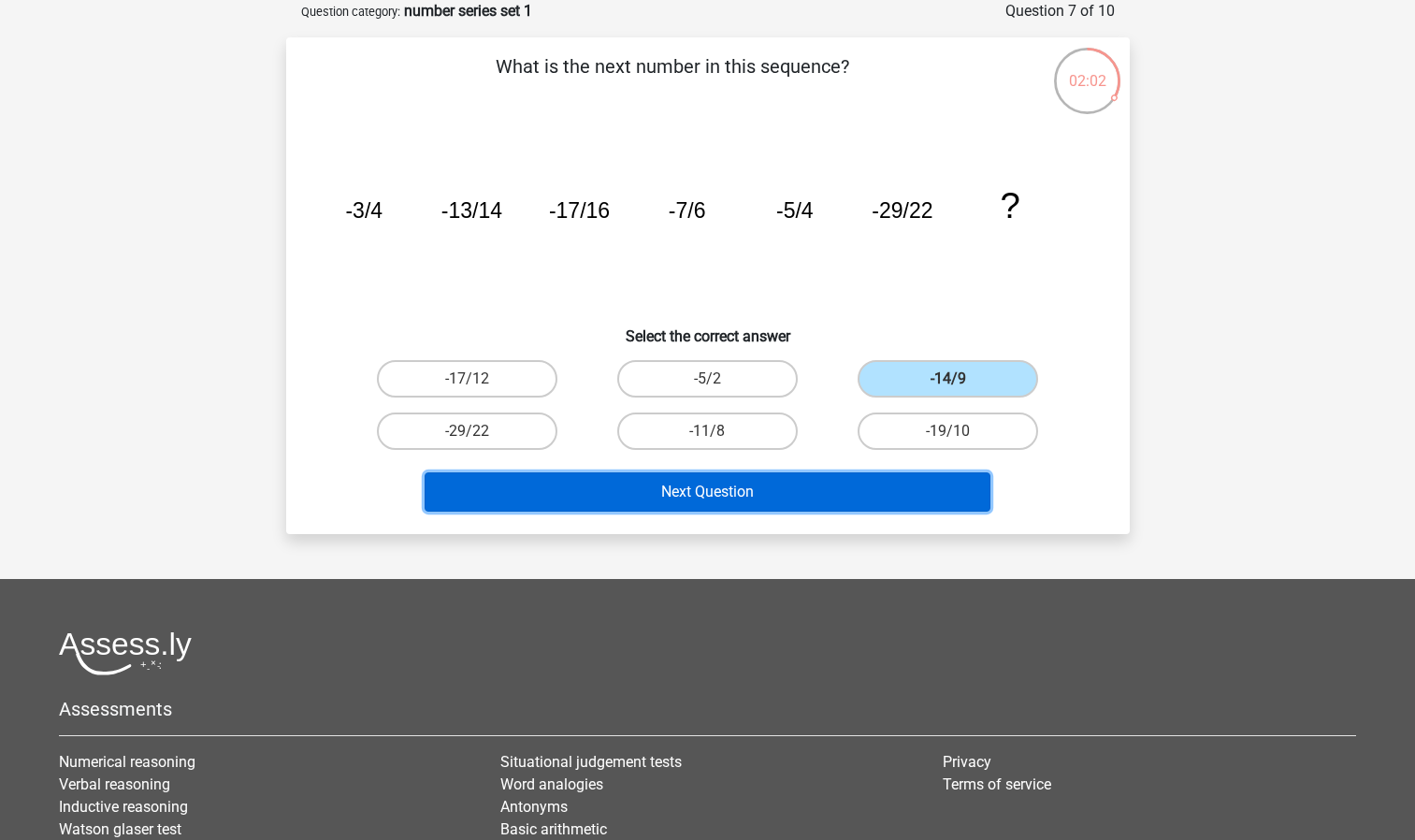
click at [843, 479] on button "Next Question" at bounding box center [707, 492] width 566 height 40
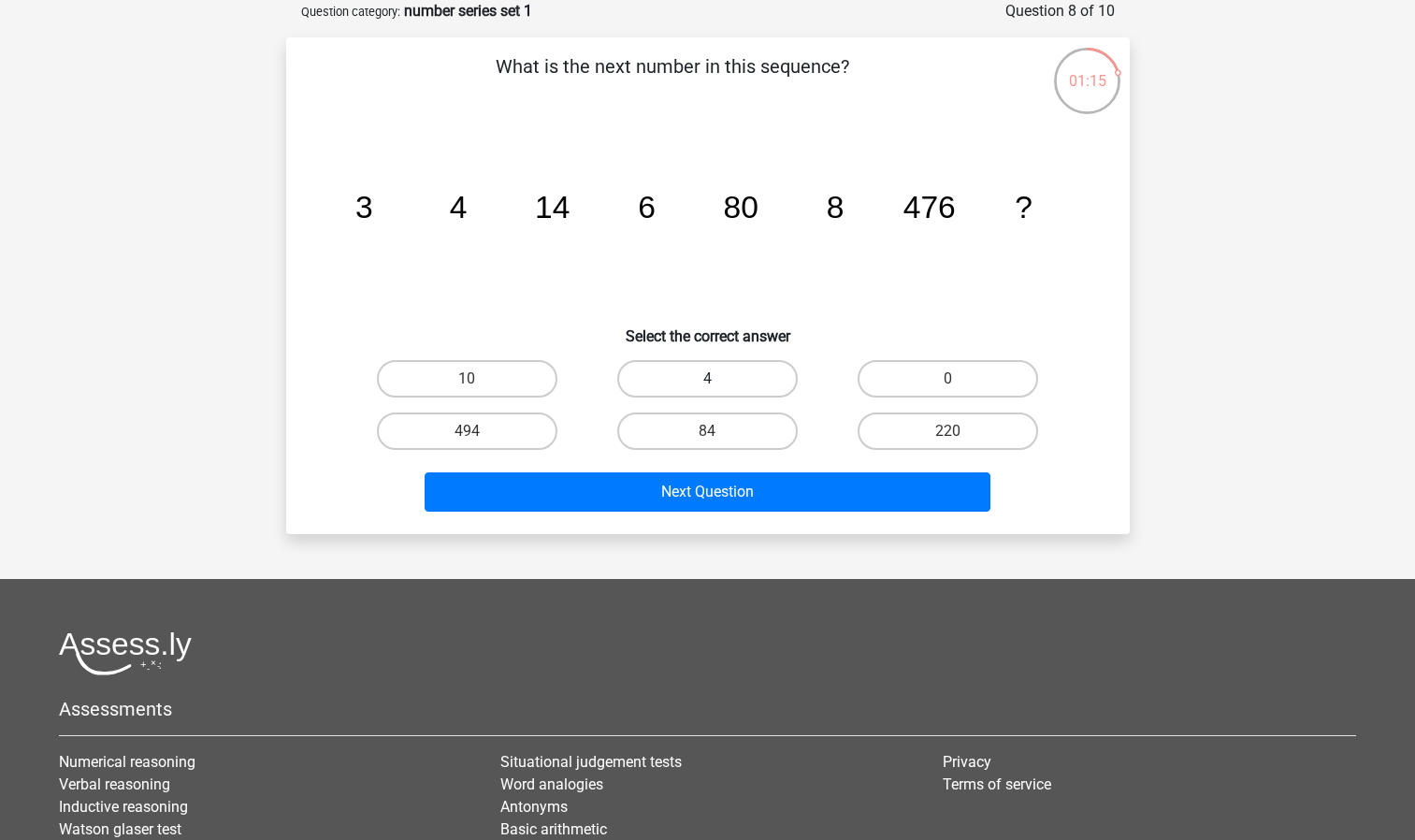
click at [749, 367] on label "4" at bounding box center [707, 378] width 180 height 38
click at [720, 379] on input "4" at bounding box center [713, 385] width 13 height 13
radio input "true"
click at [749, 367] on label "4" at bounding box center [707, 378] width 180 height 38
click at [720, 379] on input "4" at bounding box center [713, 385] width 13 height 13
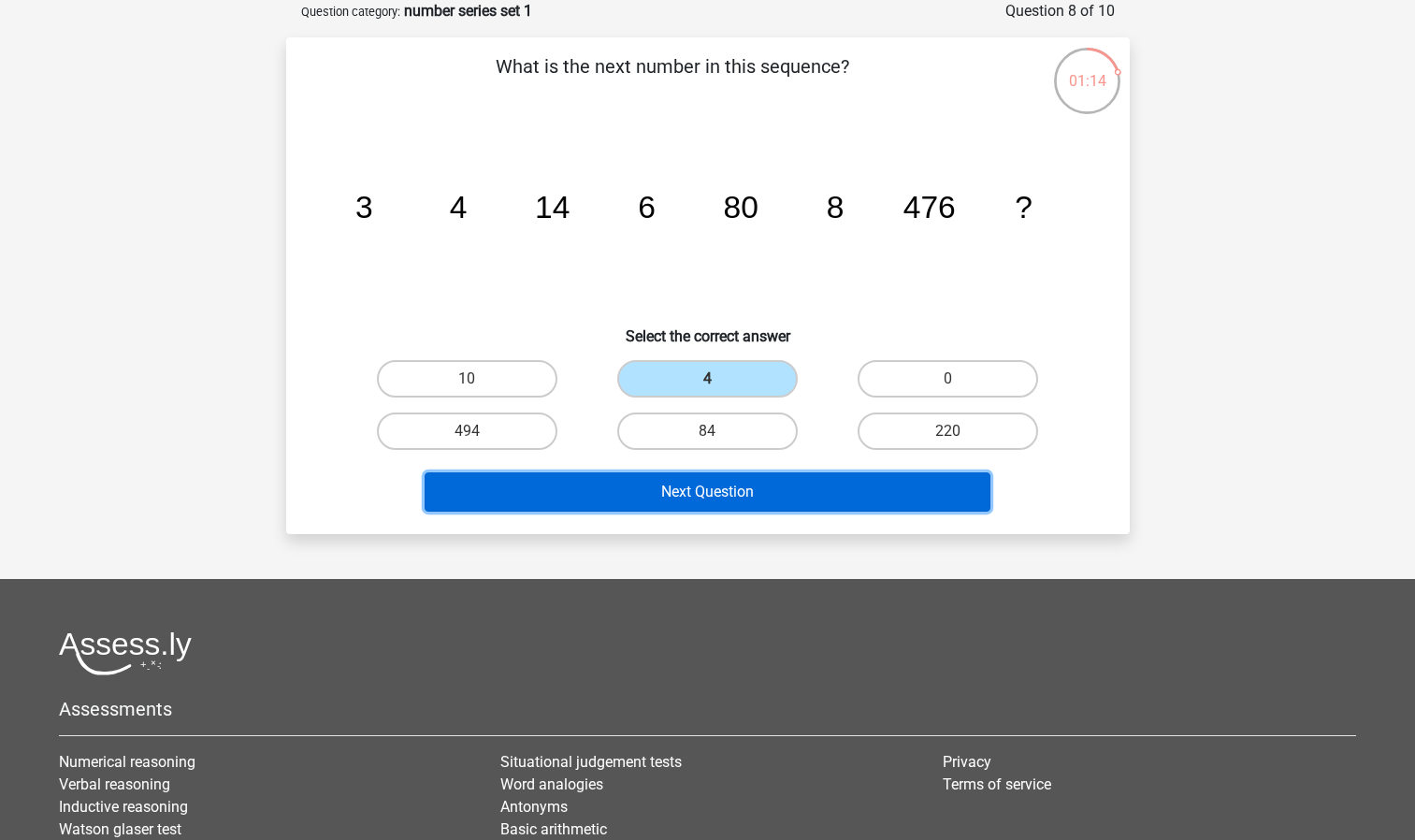
click at [769, 484] on button "Next Question" at bounding box center [707, 492] width 566 height 40
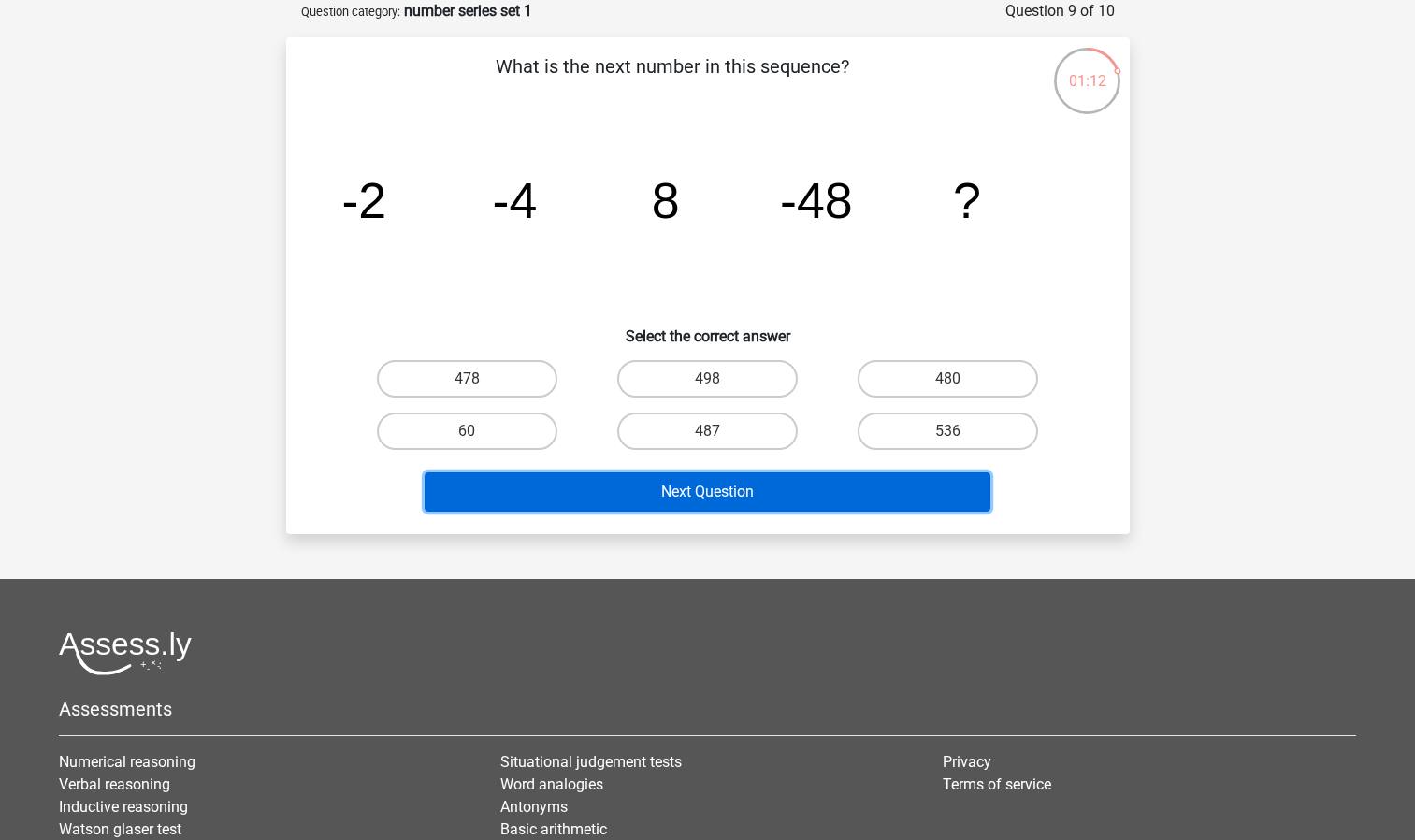
click at [769, 484] on button "Next Question" at bounding box center [707, 492] width 566 height 40
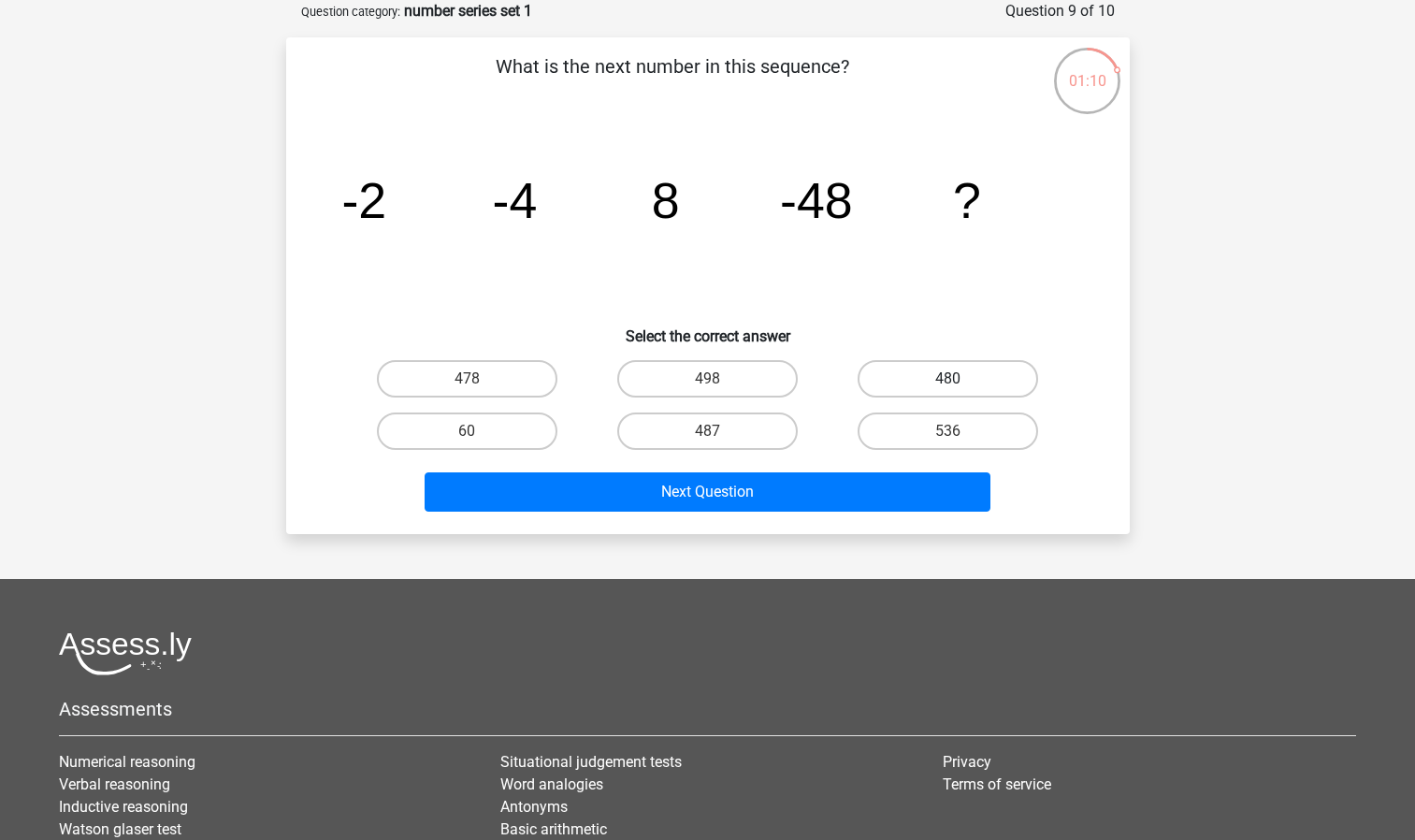
click at [932, 380] on label "480" at bounding box center [947, 378] width 180 height 38
click at [948, 380] on input "480" at bounding box center [954, 385] width 13 height 13
radio input "true"
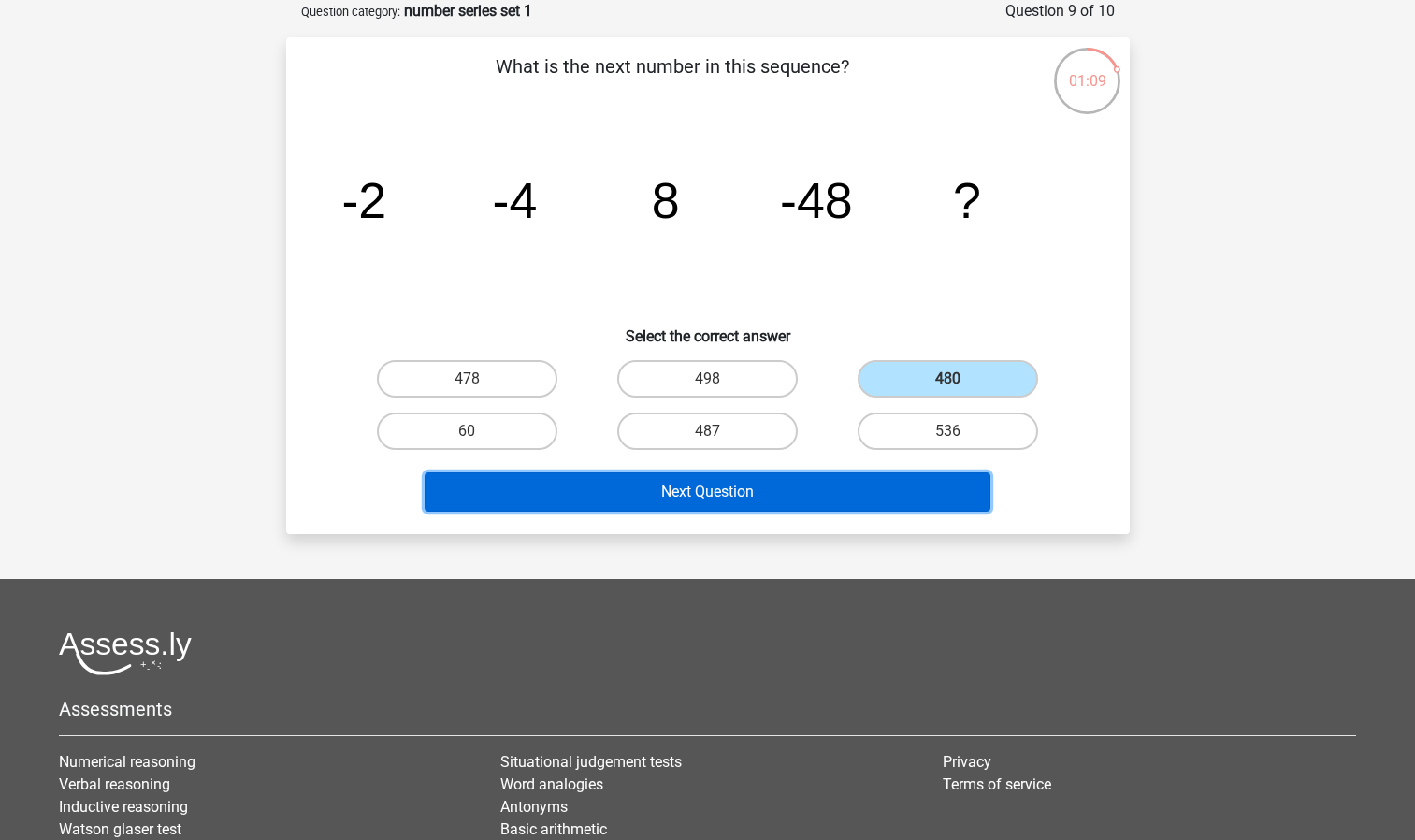
click at [866, 485] on button "Next Question" at bounding box center [707, 492] width 566 height 40
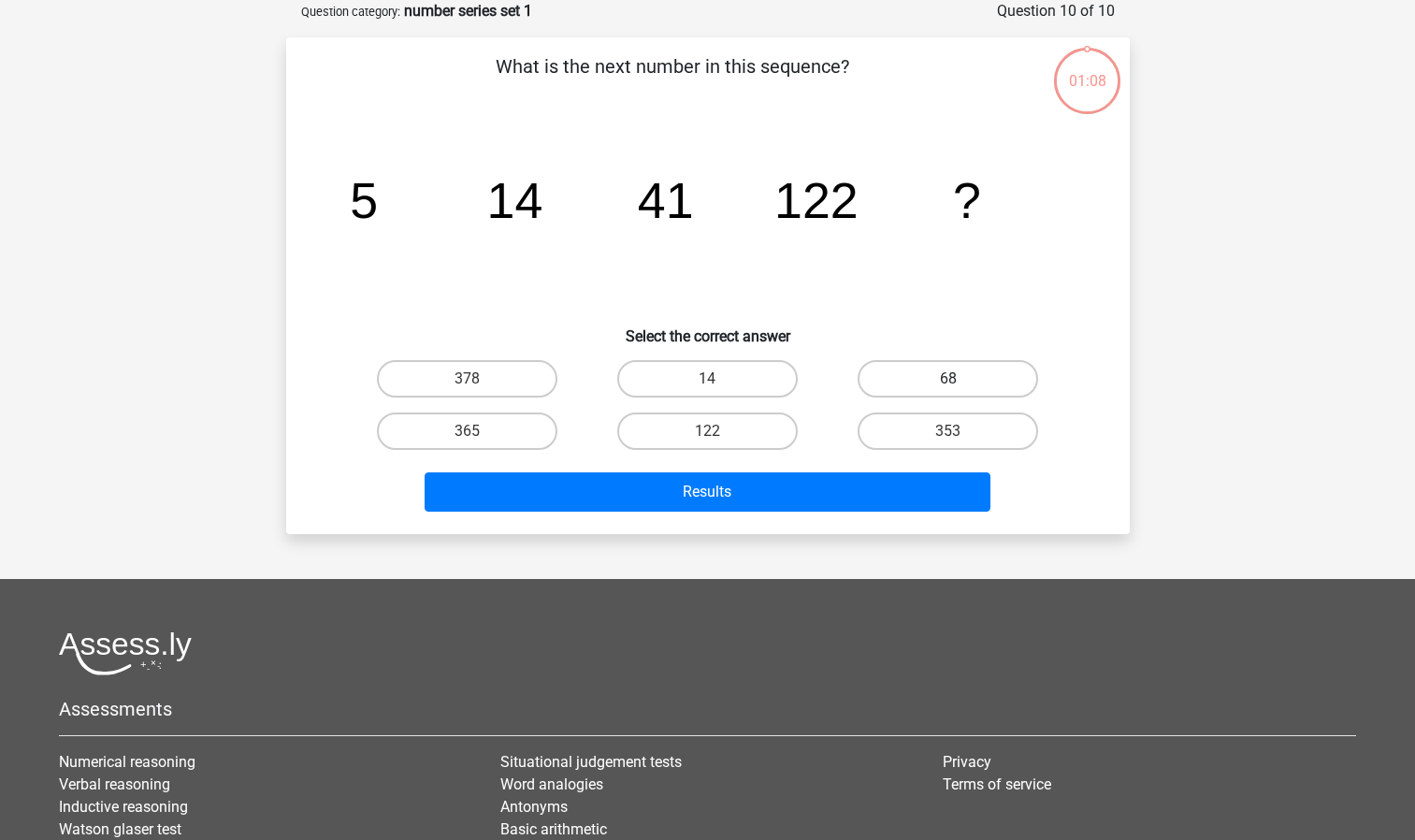
click at [939, 391] on label "68" at bounding box center [947, 378] width 180 height 38
click at [948, 391] on input "68" at bounding box center [954, 385] width 13 height 13
radio input "true"
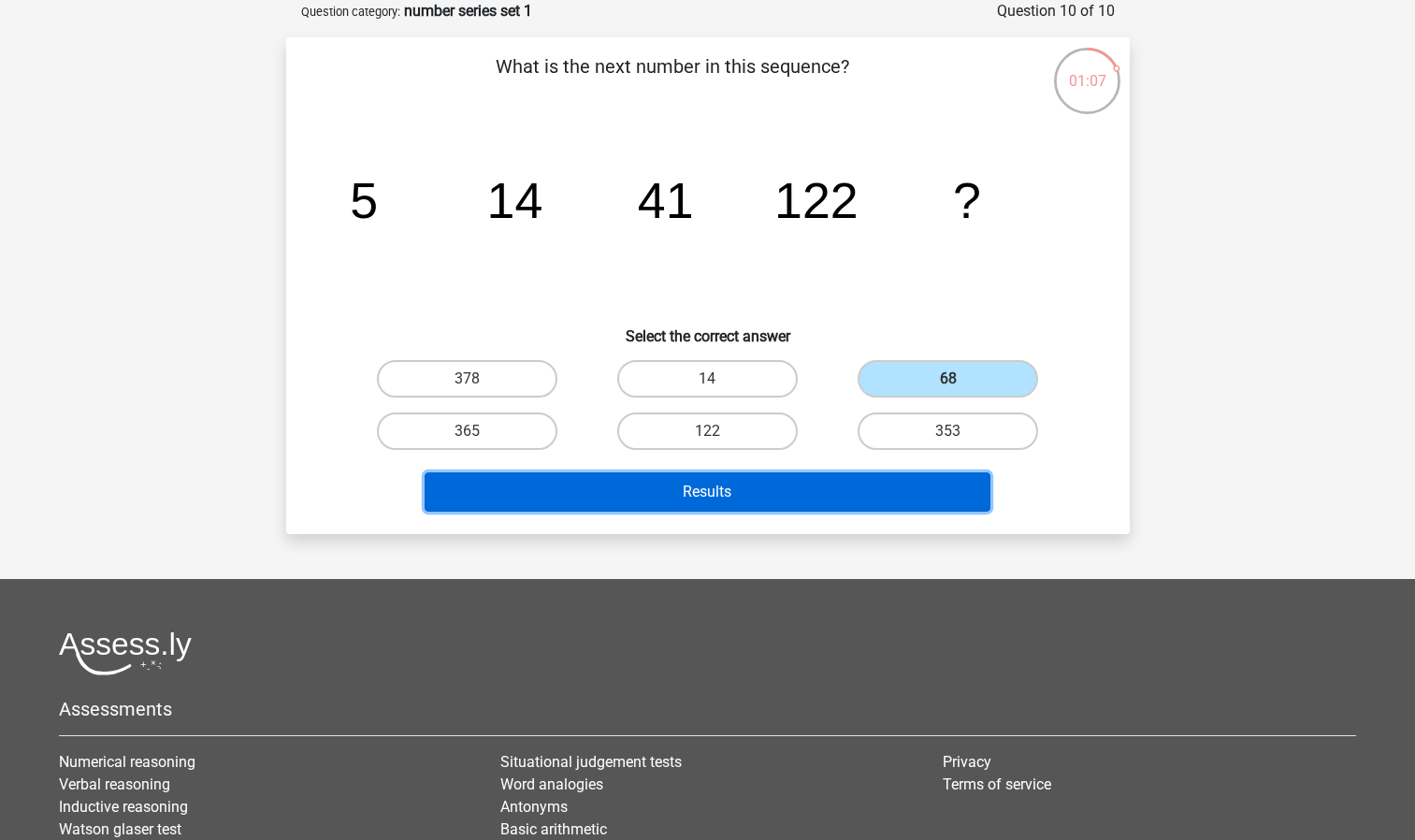
click at [874, 499] on button "Results" at bounding box center [707, 492] width 566 height 40
